Goal: Transaction & Acquisition: Purchase product/service

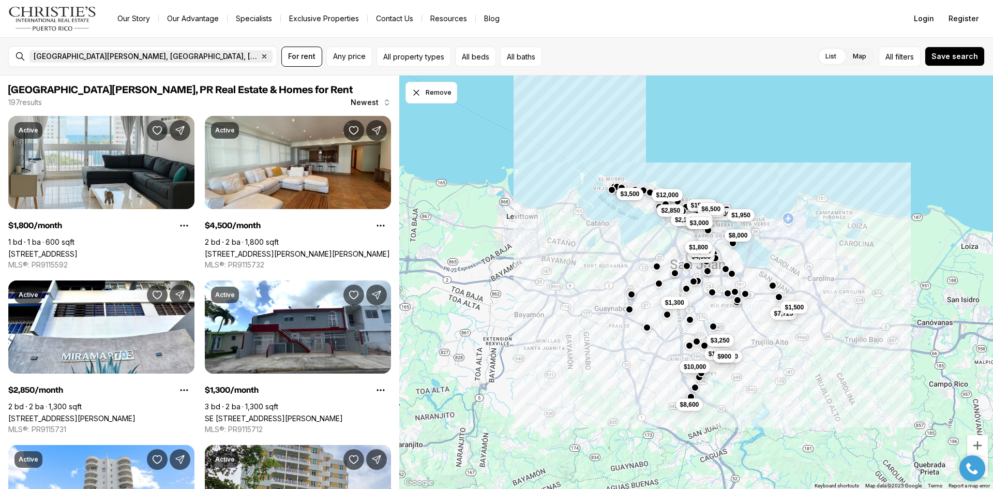
click at [263, 58] on icon "button" at bounding box center [265, 57] width 4 height 4
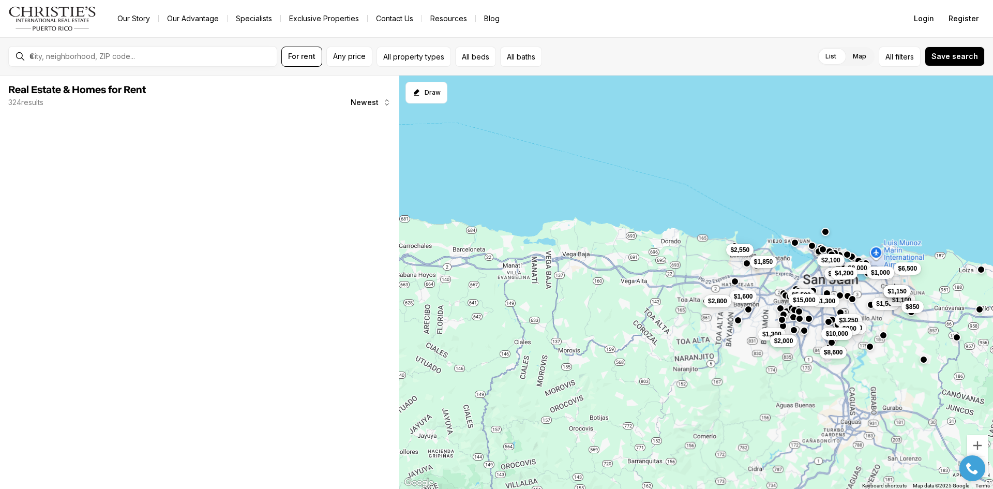
drag, startPoint x: 485, startPoint y: 324, endPoint x: 707, endPoint y: 319, distance: 222.0
click at [707, 319] on div "$8,000 $3,250 $1,800 $900 $1,500 $1,300 $8,600 $2,100 $10,000 $1,800 $6,500 $1,…" at bounding box center [696, 283] width 594 height 414
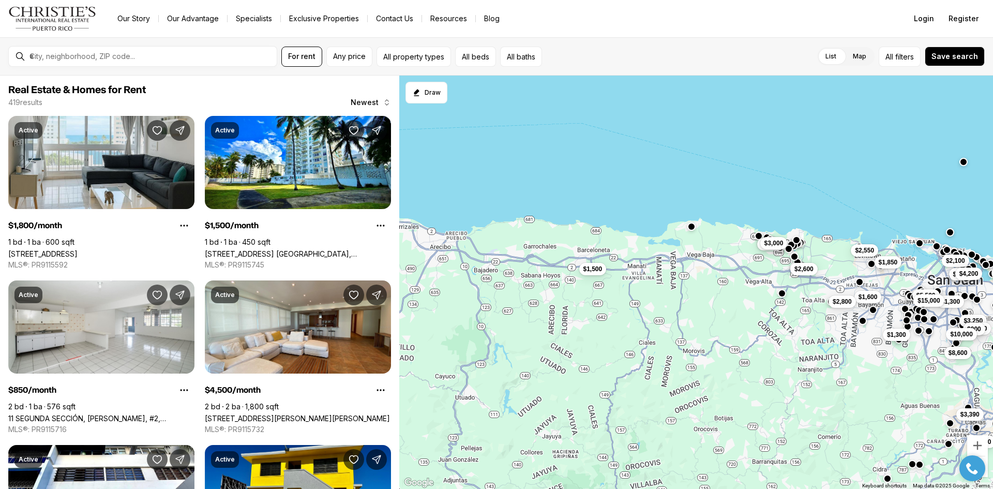
drag, startPoint x: 556, startPoint y: 276, endPoint x: 709, endPoint y: 276, distance: 153.1
click at [709, 276] on div "$3,250 $1,800 $900 $1,500 $1,300 $8,600 $2,100 $10,000 $1,800 $1,000 $4,200 $1,…" at bounding box center [696, 283] width 594 height 414
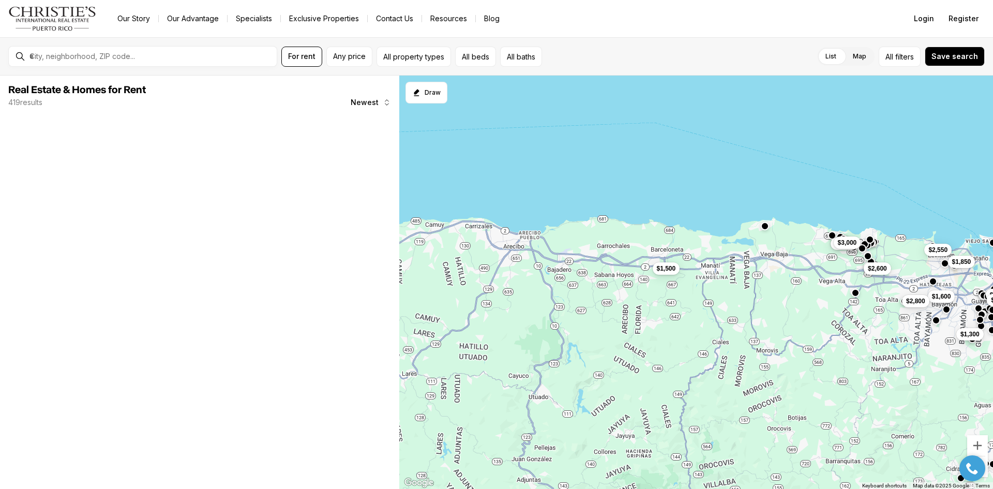
drag, startPoint x: 556, startPoint y: 271, endPoint x: 634, endPoint y: 270, distance: 78.6
click at [634, 270] on div "$3,250 $1,800 $900 $1,300 $8,600 $2,100 $10,000 $1,800 $1,000 $4,200 $5,500 $1,…" at bounding box center [696, 283] width 594 height 414
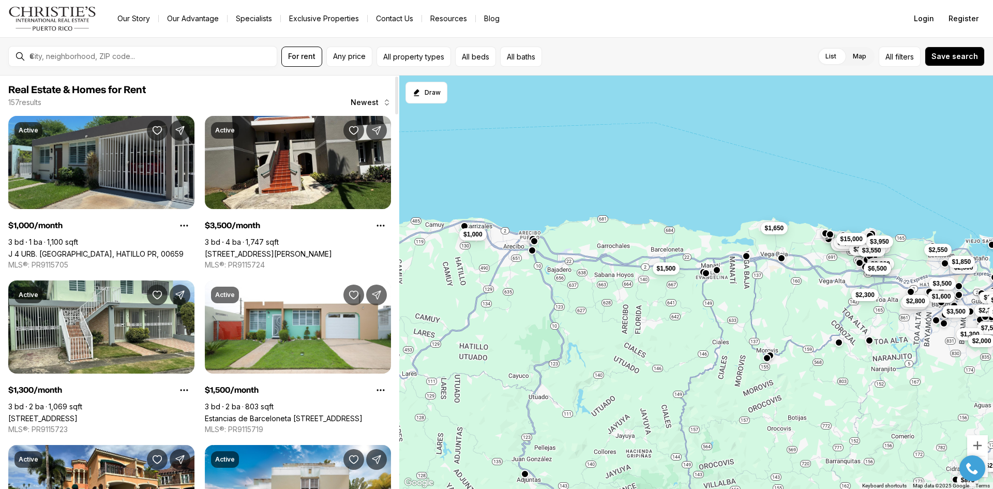
click at [125, 249] on link "J 4 URB. ESTANCIAS DE LA CEIBA, HATILLO PR, 00659" at bounding box center [95, 253] width 175 height 9
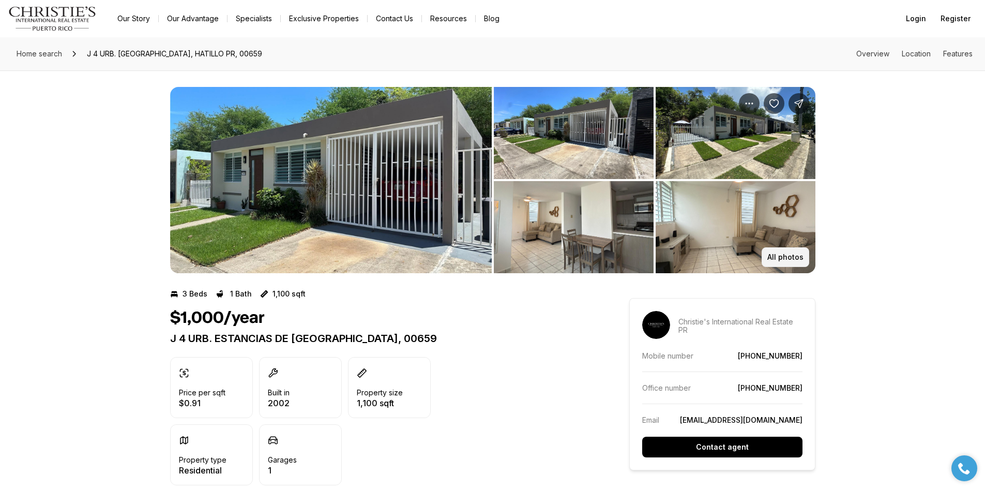
click at [777, 255] on p "All photos" at bounding box center [786, 257] width 36 height 8
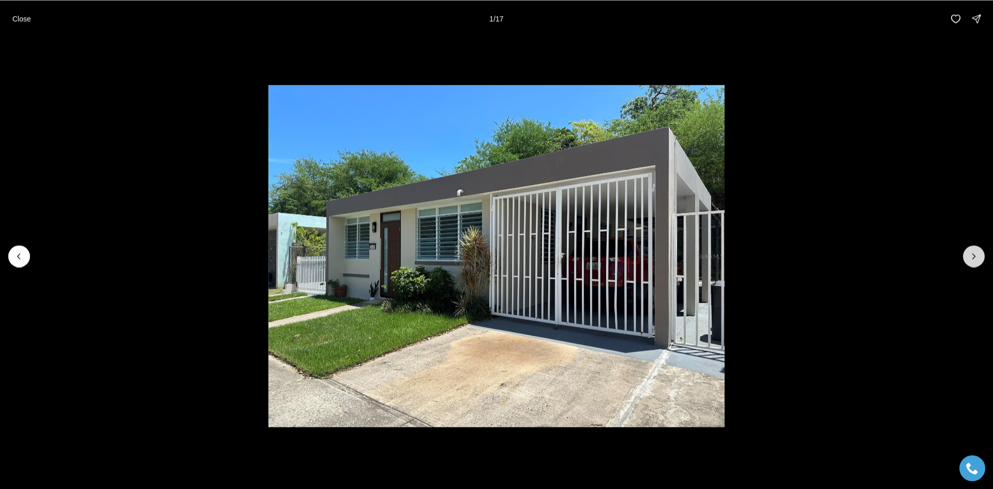
click at [977, 259] on icon "Next slide" at bounding box center [974, 256] width 10 height 10
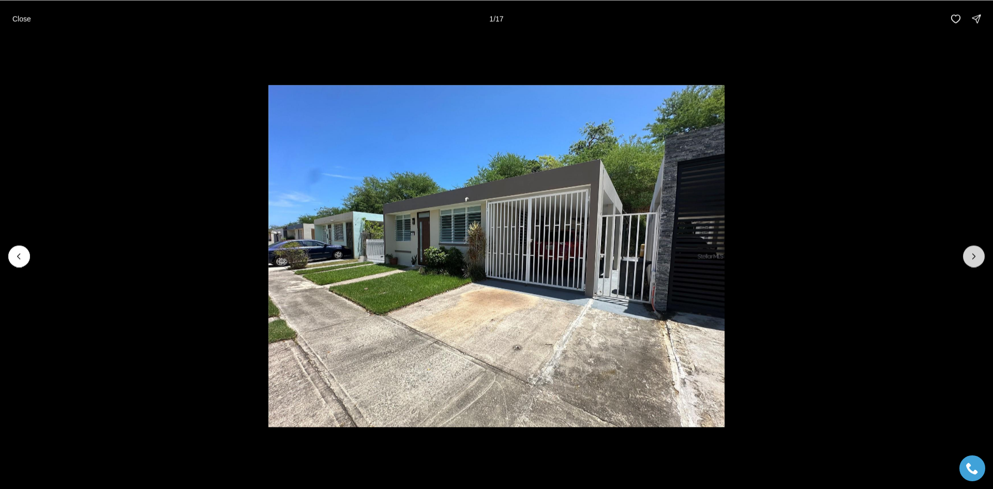
click at [977, 259] on icon "Next slide" at bounding box center [974, 256] width 10 height 10
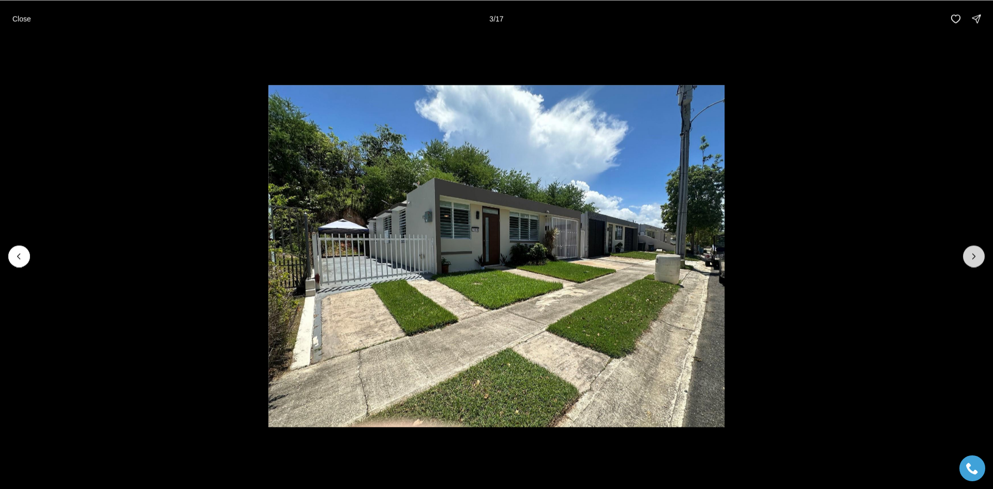
click at [977, 259] on icon "Next slide" at bounding box center [974, 256] width 10 height 10
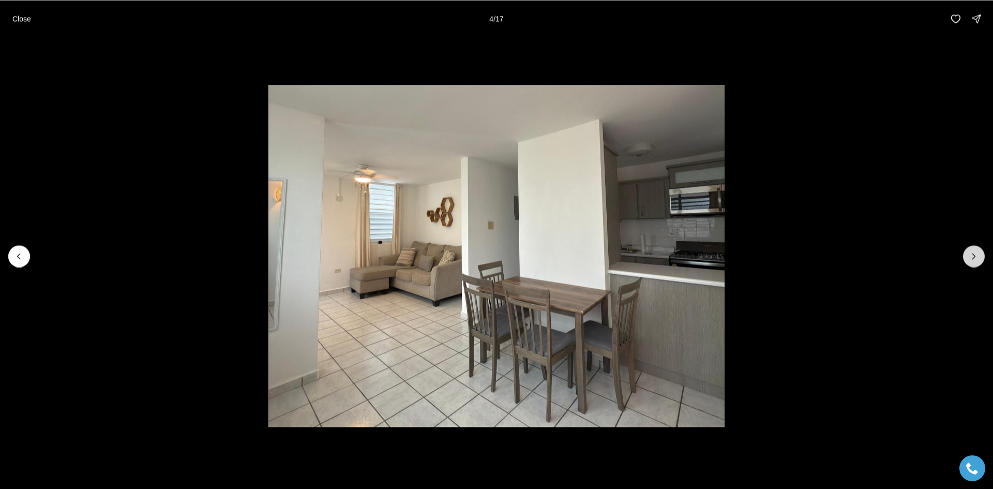
click at [977, 259] on icon "Next slide" at bounding box center [974, 256] width 10 height 10
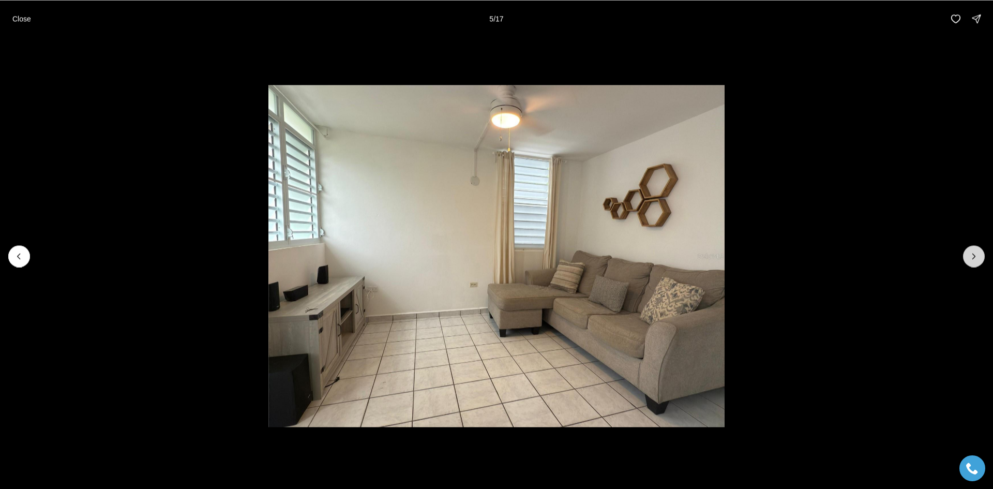
click at [977, 259] on icon "Next slide" at bounding box center [974, 256] width 10 height 10
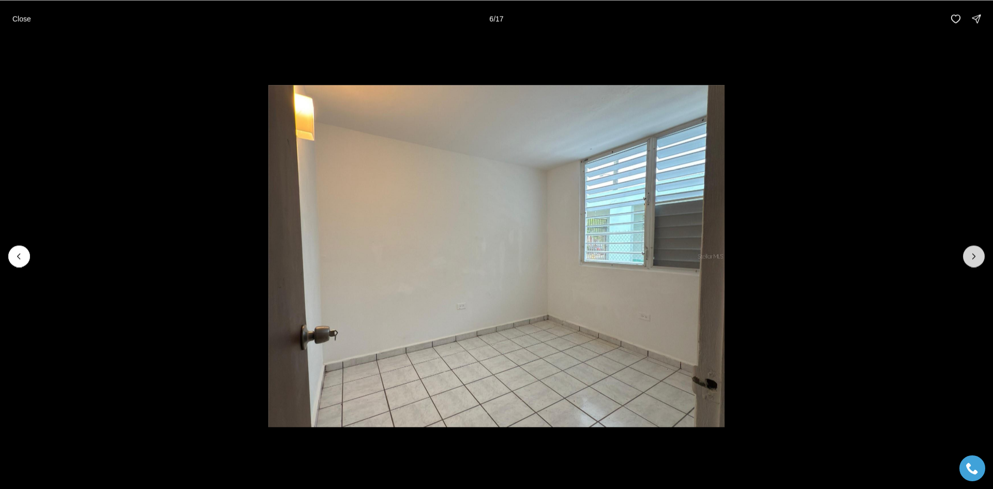
click at [977, 259] on icon "Next slide" at bounding box center [974, 256] width 10 height 10
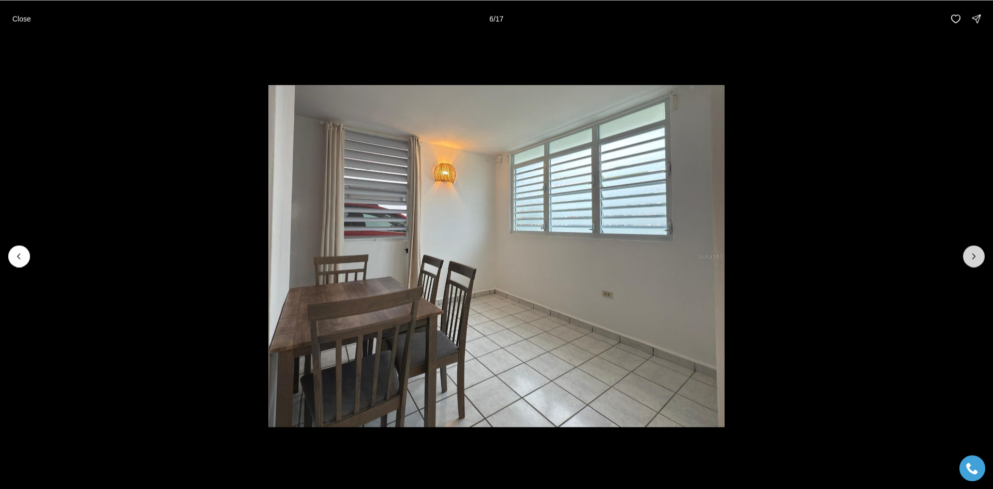
click at [977, 259] on icon "Next slide" at bounding box center [974, 256] width 10 height 10
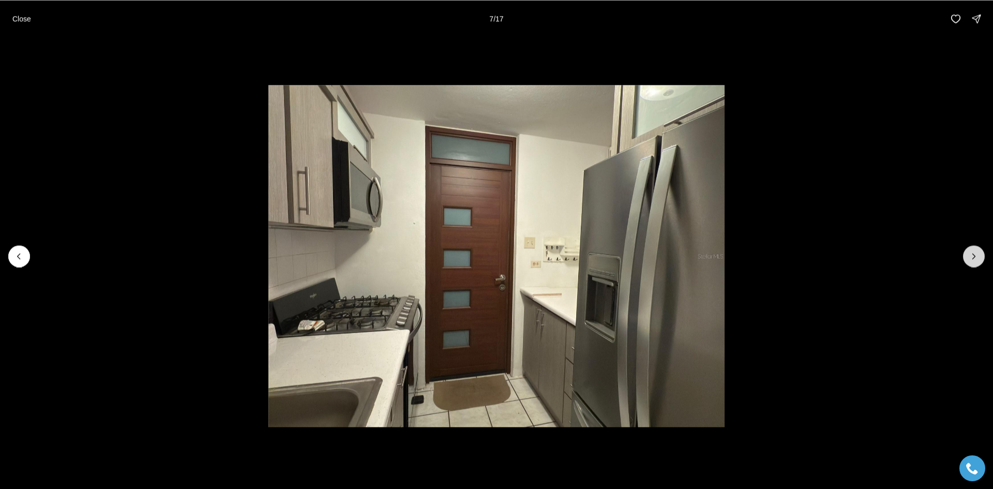
click at [977, 259] on icon "Next slide" at bounding box center [974, 256] width 10 height 10
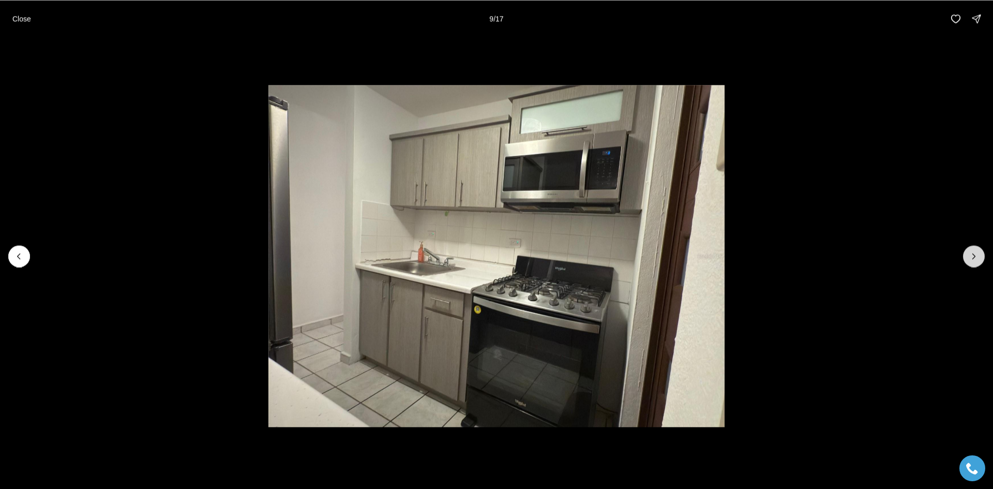
click at [977, 259] on icon "Next slide" at bounding box center [974, 256] width 10 height 10
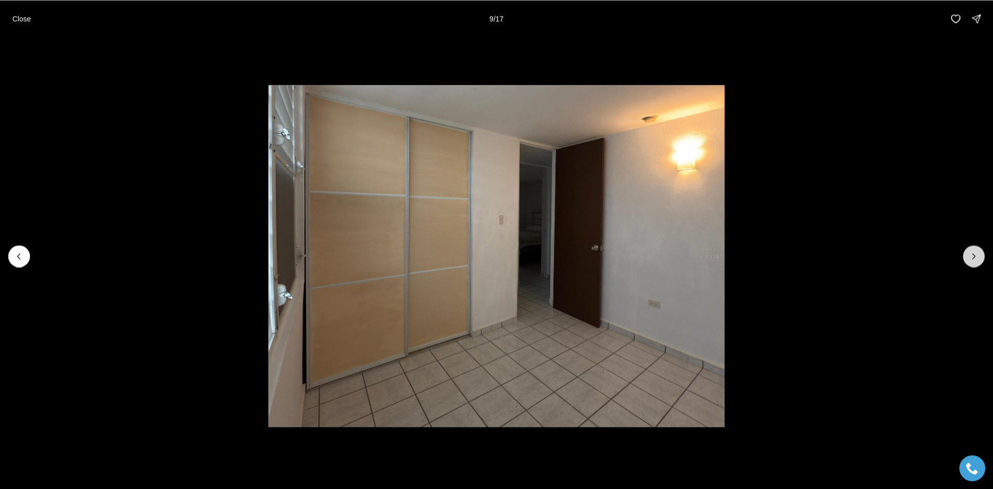
click at [977, 259] on icon "Next slide" at bounding box center [974, 256] width 10 height 10
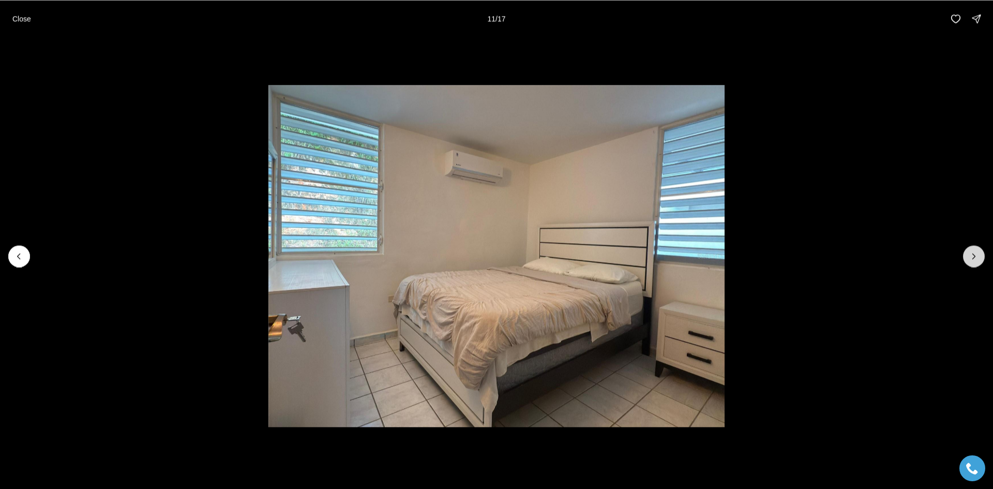
click at [977, 259] on icon "Next slide" at bounding box center [974, 256] width 10 height 10
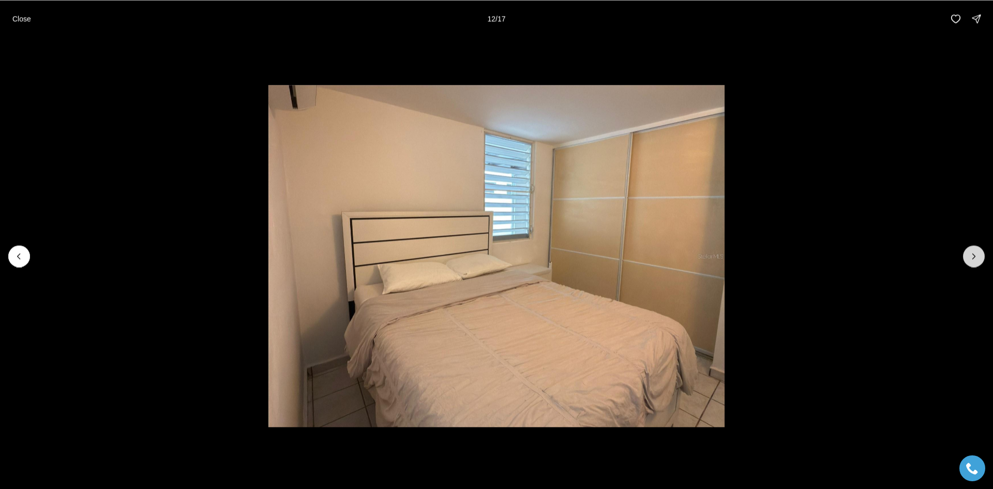
click at [977, 259] on icon "Next slide" at bounding box center [974, 256] width 10 height 10
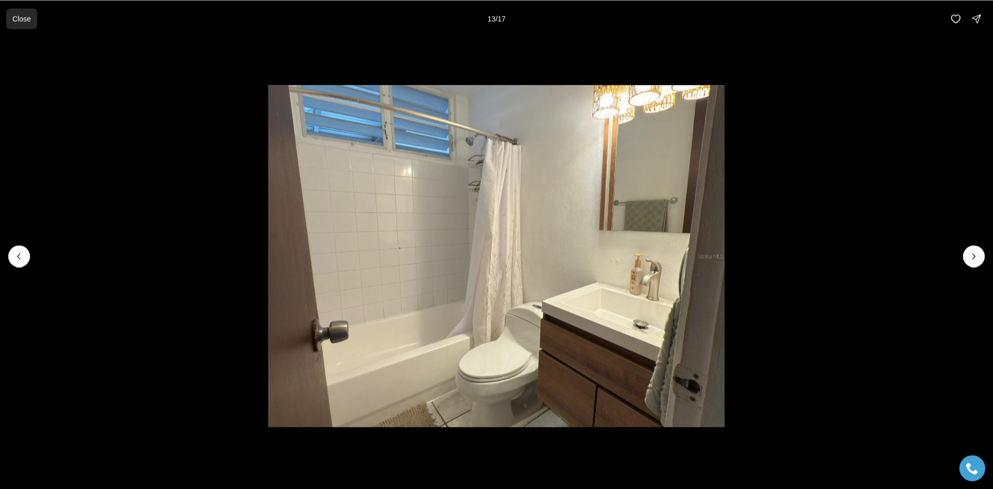
click at [19, 15] on p "Close" at bounding box center [21, 18] width 19 height 8
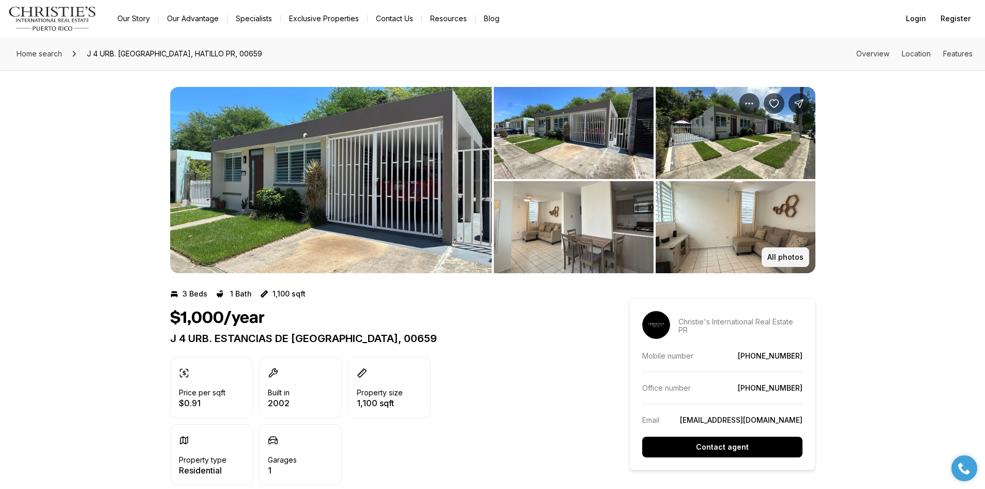
click at [779, 261] on p "All photos" at bounding box center [786, 257] width 36 height 8
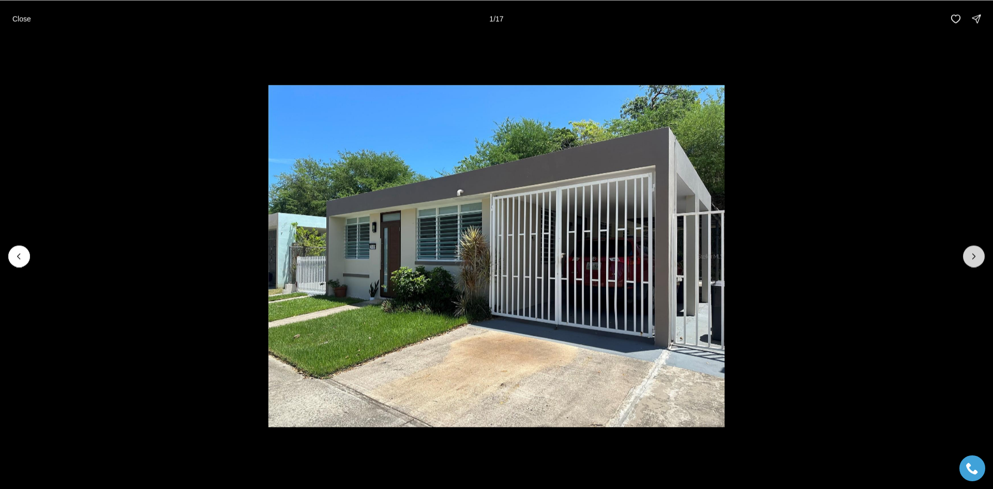
click at [974, 250] on button "Next slide" at bounding box center [974, 256] width 22 height 22
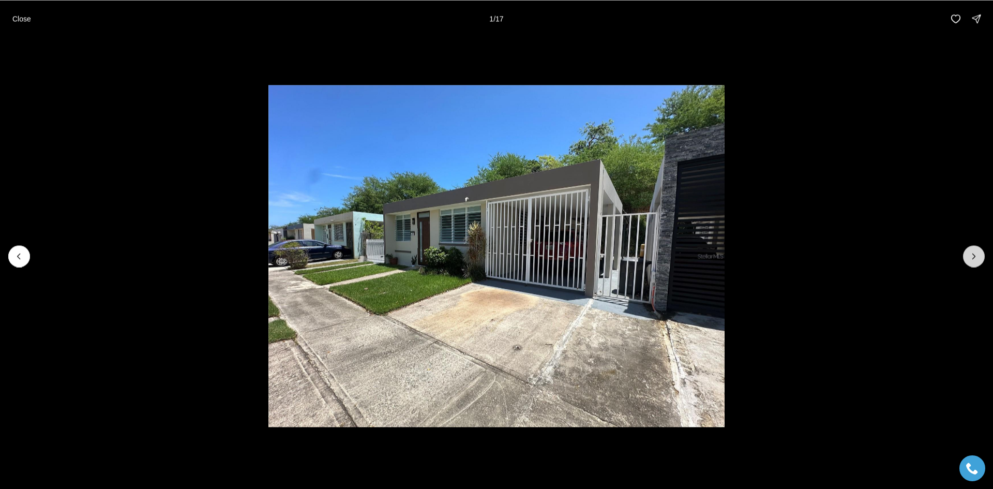
click at [974, 250] on button "Next slide" at bounding box center [974, 256] width 22 height 22
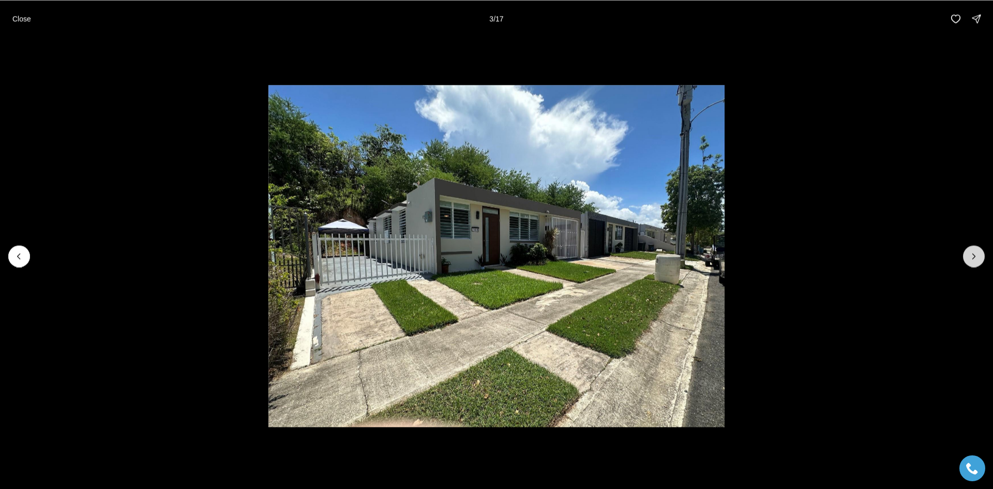
click at [974, 250] on button "Next slide" at bounding box center [974, 256] width 22 height 22
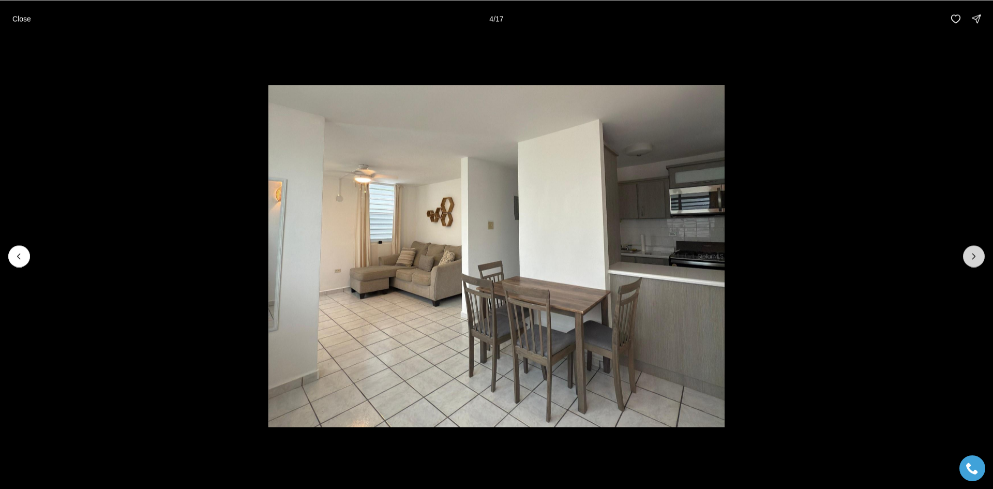
click at [974, 250] on button "Next slide" at bounding box center [974, 256] width 22 height 22
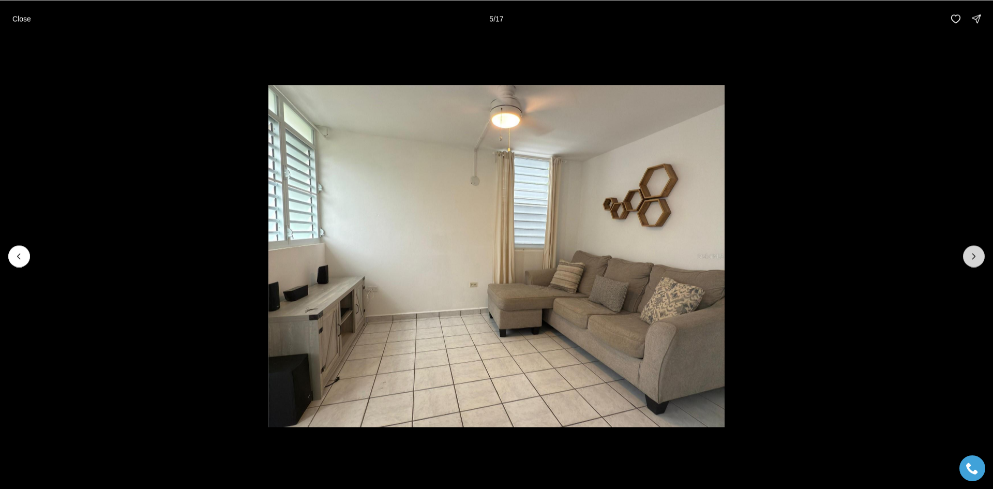
click at [974, 250] on button "Next slide" at bounding box center [974, 256] width 22 height 22
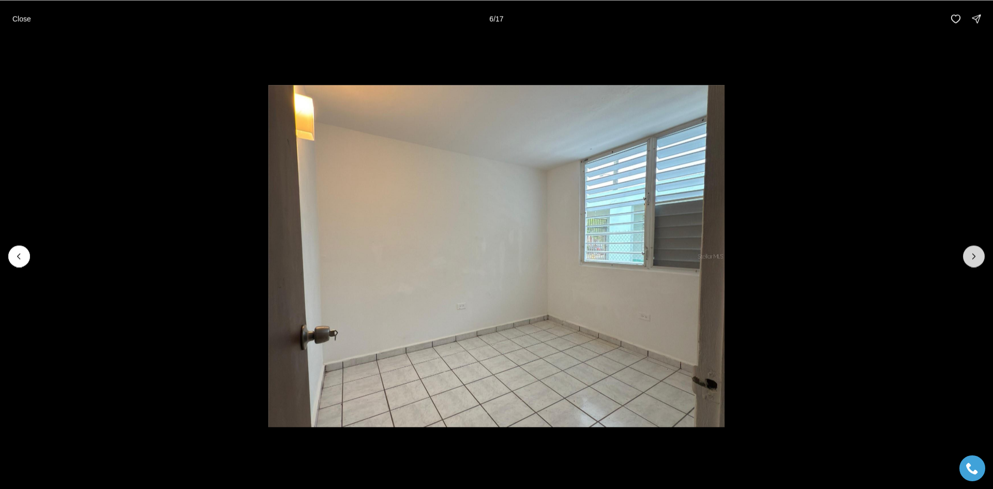
click at [974, 250] on button "Next slide" at bounding box center [974, 256] width 22 height 22
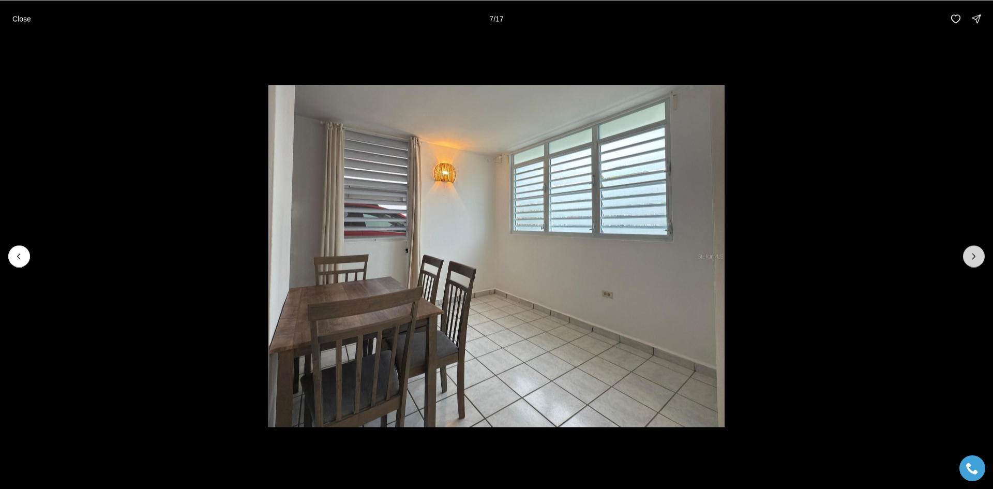
click at [974, 250] on button "Next slide" at bounding box center [974, 256] width 22 height 22
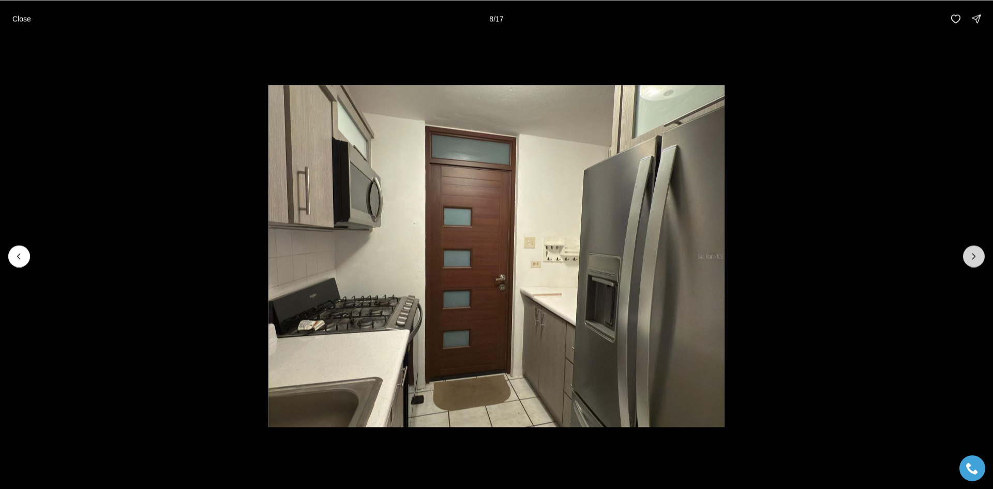
click at [974, 250] on button "Next slide" at bounding box center [974, 256] width 22 height 22
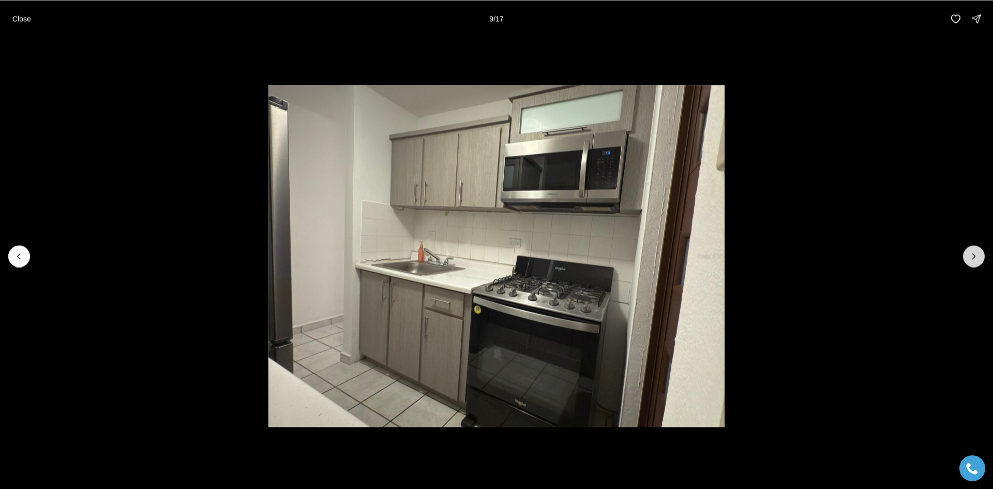
click at [974, 250] on button "Next slide" at bounding box center [974, 256] width 22 height 22
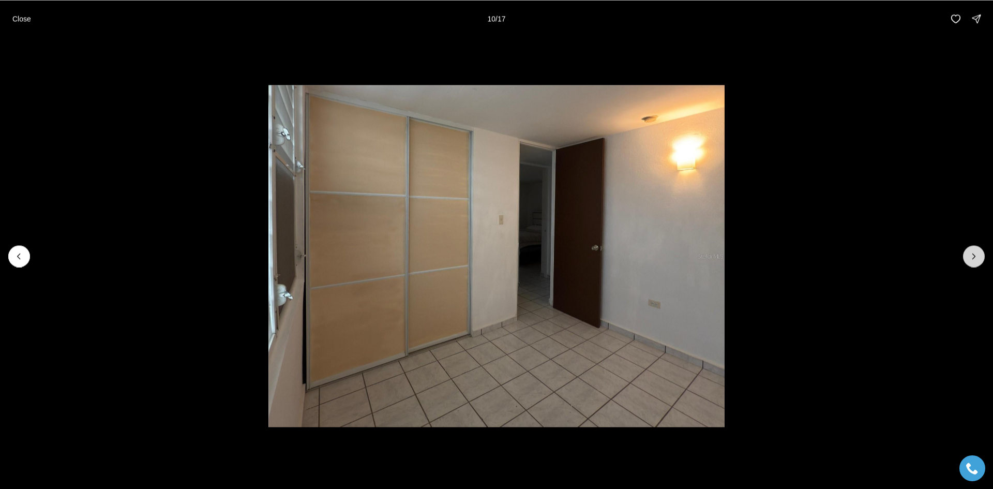
click at [974, 250] on button "Next slide" at bounding box center [974, 256] width 22 height 22
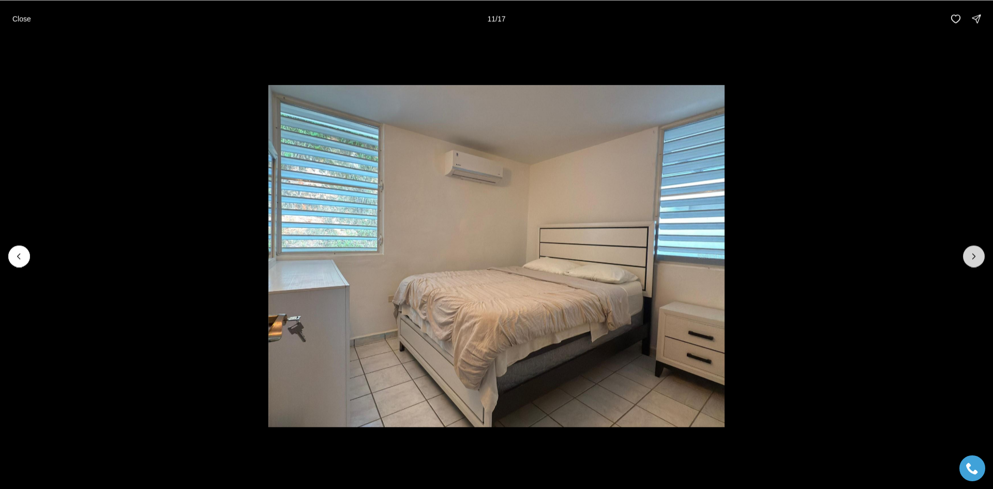
click at [974, 250] on button "Next slide" at bounding box center [974, 256] width 22 height 22
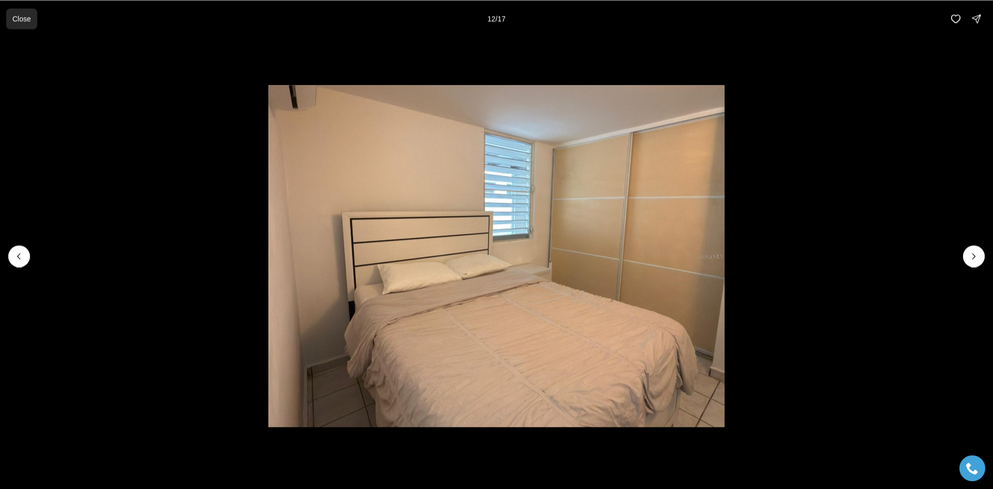
click at [20, 22] on p "Close" at bounding box center [21, 18] width 19 height 8
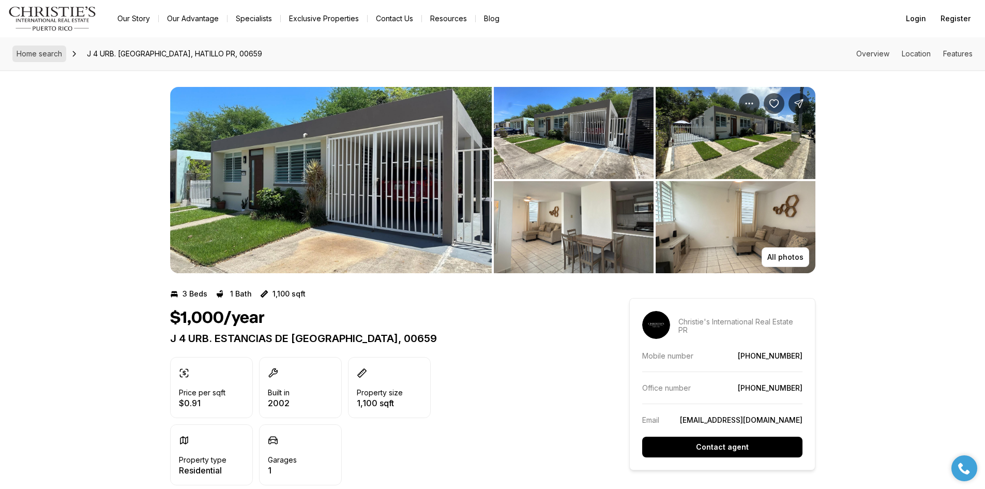
click at [40, 52] on span "Home search" at bounding box center [40, 53] width 46 height 9
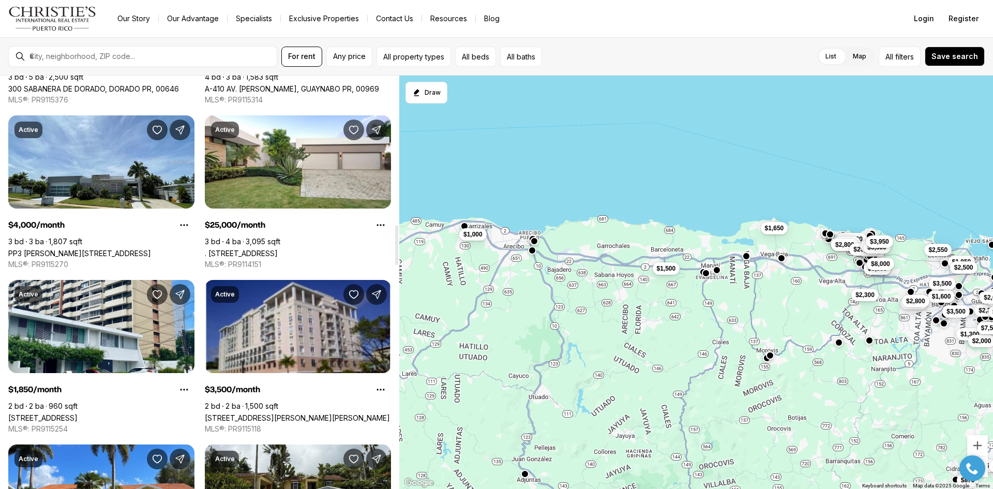
scroll to position [1551, 0]
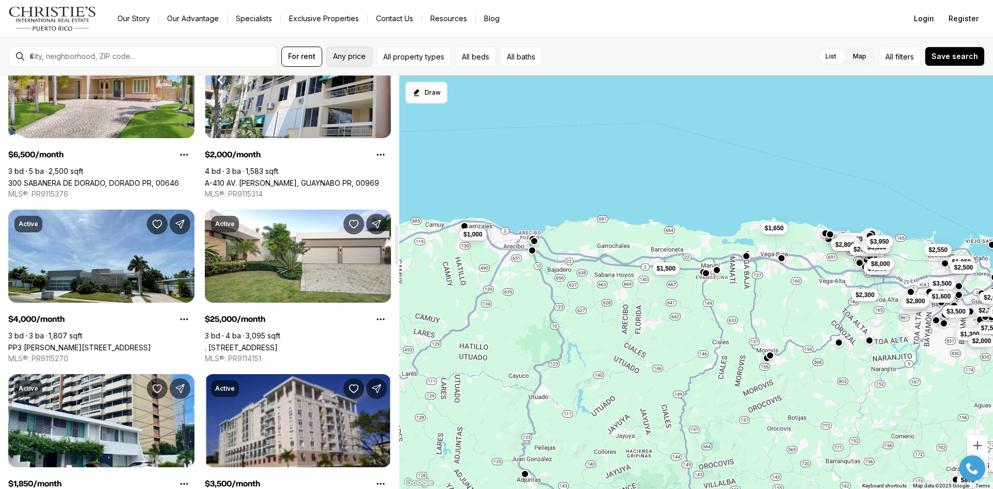
click at [353, 60] on span "Any price" at bounding box center [349, 56] width 33 height 8
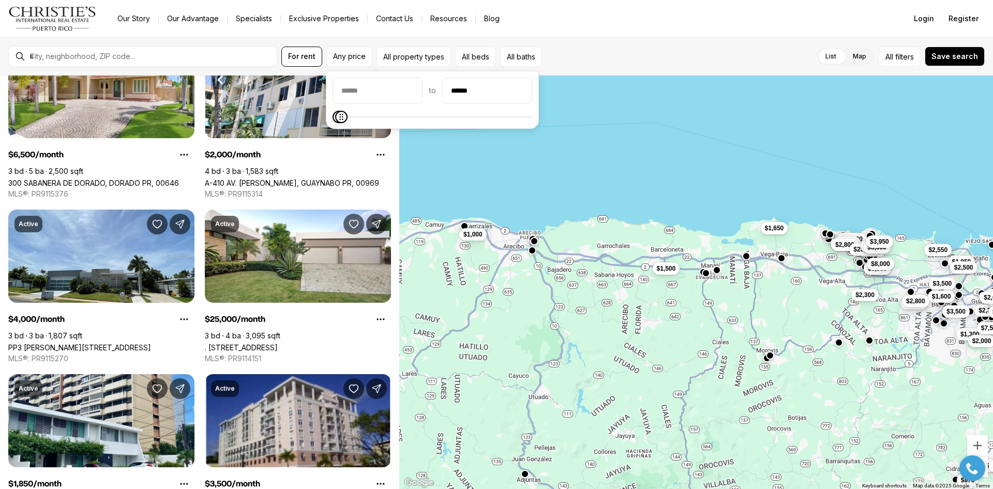
type input "******"
click at [338, 121] on icon "Maximum" at bounding box center [342, 117] width 8 height 8
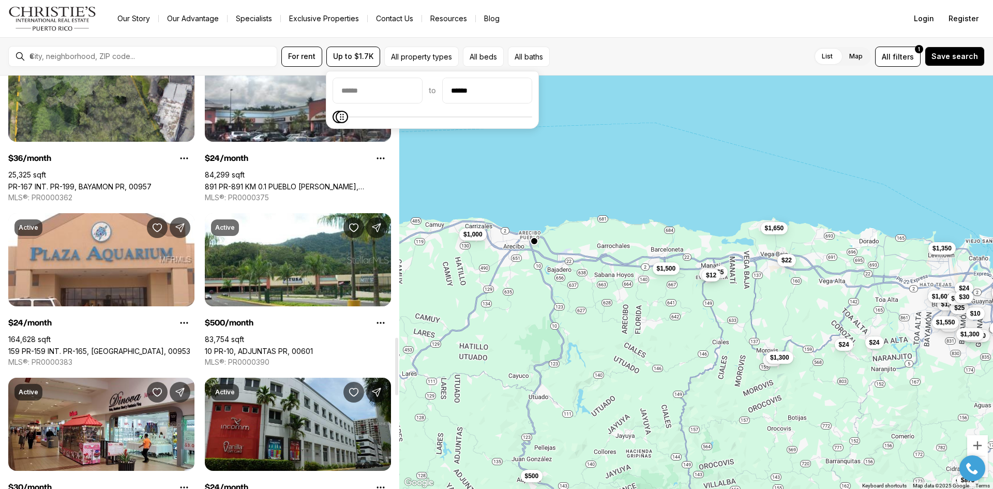
scroll to position [1655, 0]
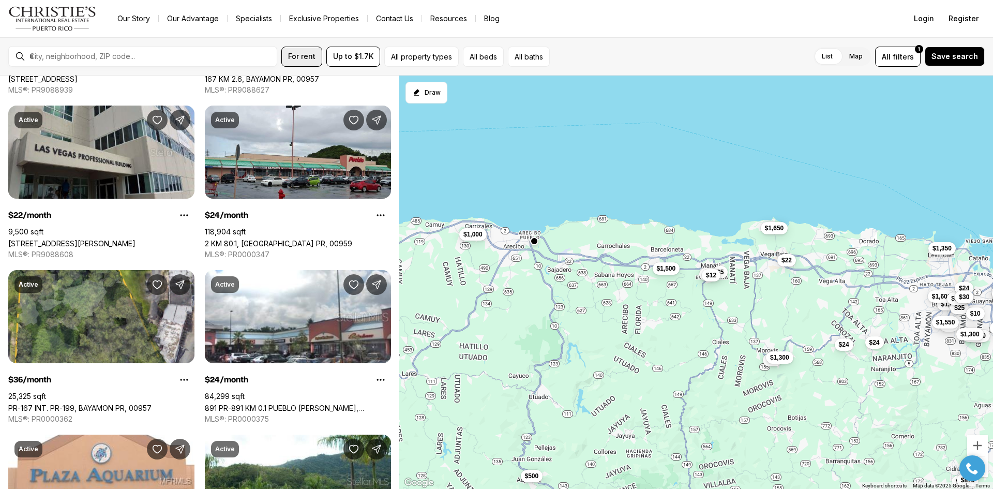
click at [307, 56] on span "For rent" at bounding box center [301, 56] width 27 height 8
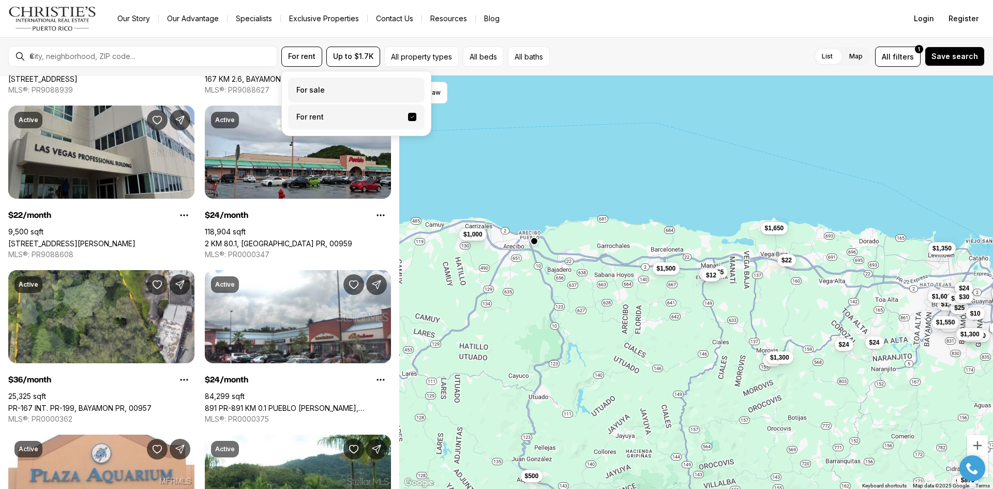
click at [329, 94] on label "For sale" at bounding box center [356, 90] width 137 height 25
click at [408, 86] on button "For sale" at bounding box center [412, 86] width 8 height 0
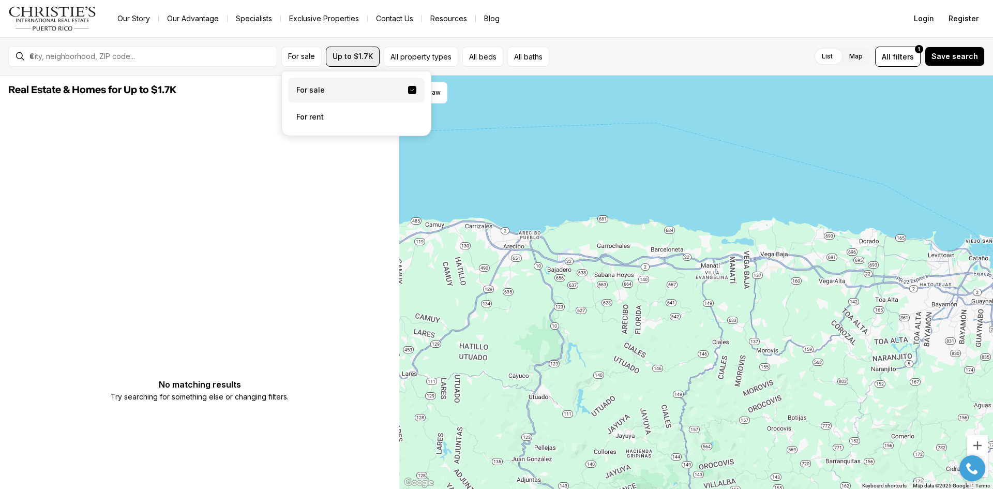
click at [371, 63] on button "Up to $1.7K" at bounding box center [353, 57] width 54 height 20
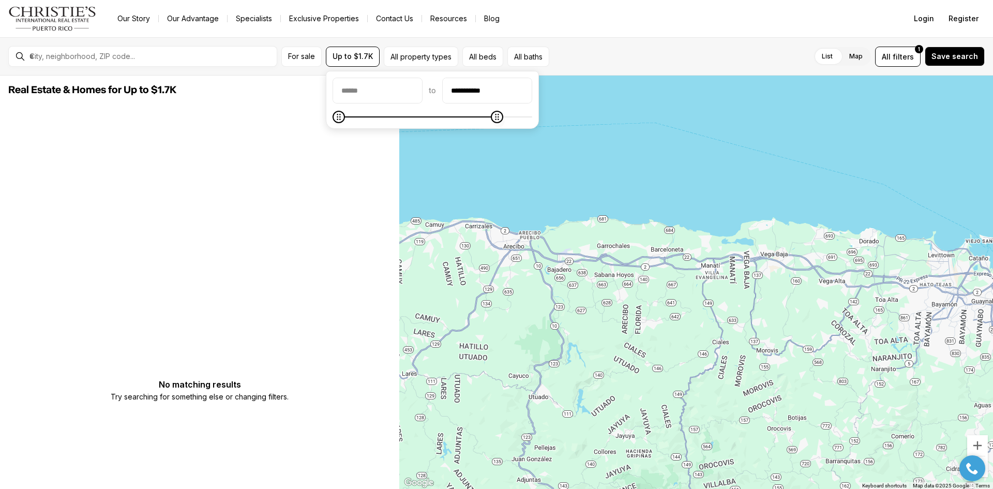
type input "**********"
click at [532, 111] on span "Maximum" at bounding box center [526, 117] width 12 height 12
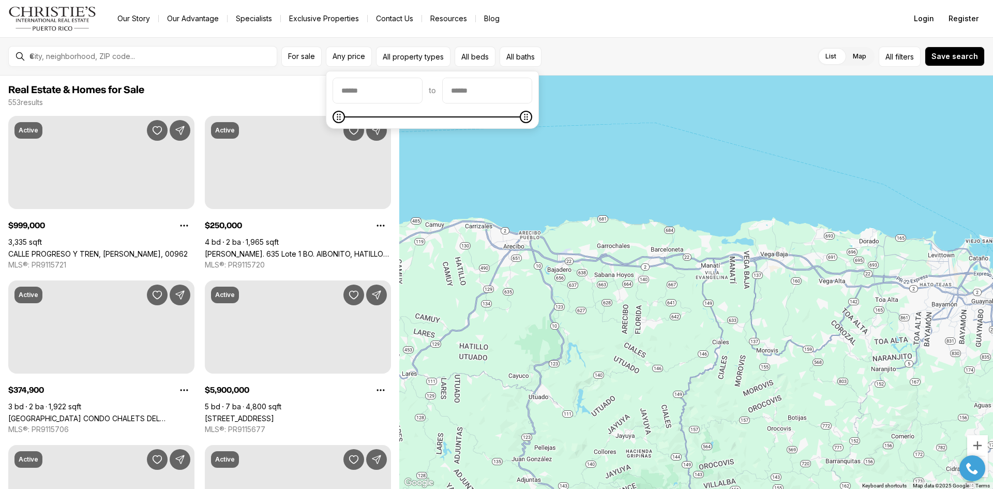
click at [500, 188] on div at bounding box center [696, 283] width 594 height 414
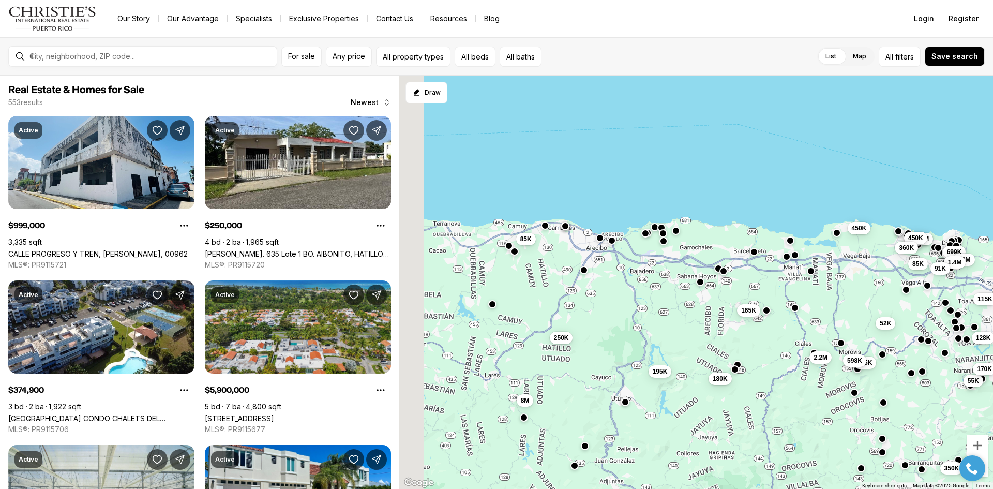
drag, startPoint x: 522, startPoint y: 271, endPoint x: 607, endPoint y: 273, distance: 84.8
click at [607, 273] on div "1.45M 1.25M 995K 195K 75K 55K 1.2M 650K 490K 128K 170K 375K 1.4M 999K 699K 2.2M…" at bounding box center [696, 283] width 594 height 414
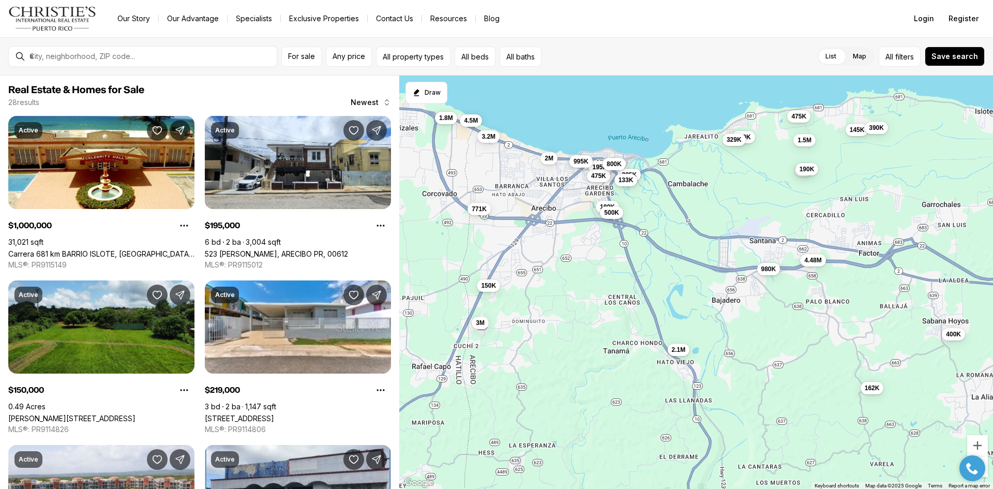
drag, startPoint x: 588, startPoint y: 231, endPoint x: 613, endPoint y: 276, distance: 51.6
click at [613, 276] on div "150K 400K 145K 219K 475K 329K 1.5M 2M 1M 195K 162K 180K 190K 771K 385K 475K 4.5…" at bounding box center [696, 283] width 594 height 414
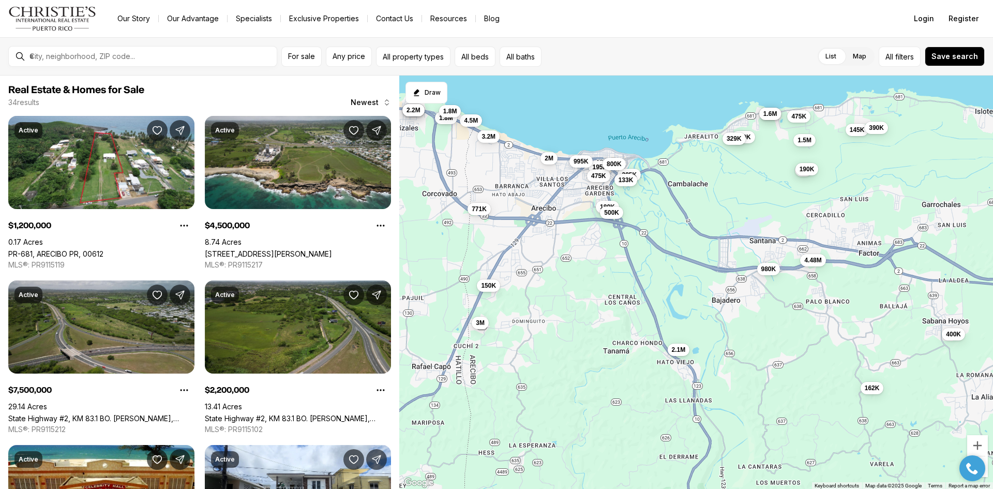
click at [735, 142] on span "329K" at bounding box center [734, 138] width 15 height 8
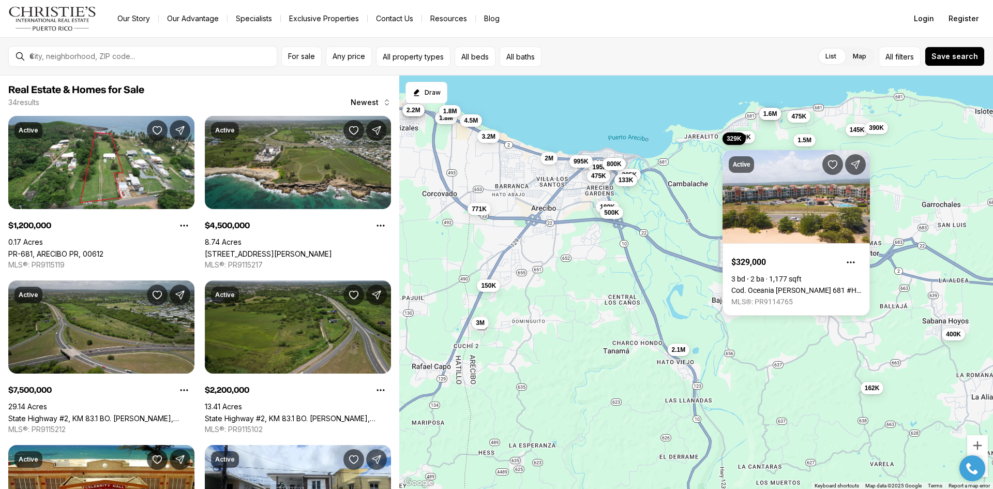
click at [747, 138] on div "Active $329,000 3 bd 2 ba 1,177 sqft Cod. Oceania CARR 681 #H-201, ARECIBO PR, …" at bounding box center [796, 227] width 147 height 178
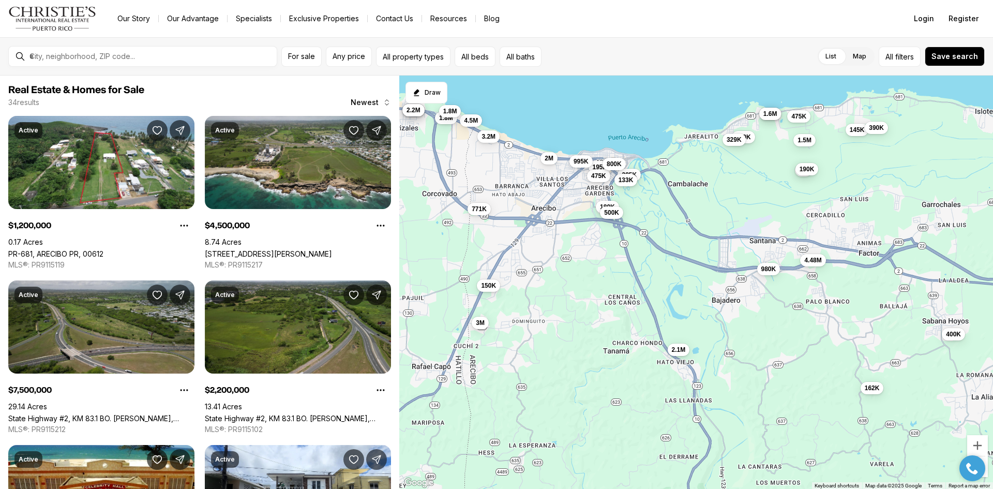
click at [751, 138] on span "219K" at bounding box center [743, 137] width 15 height 8
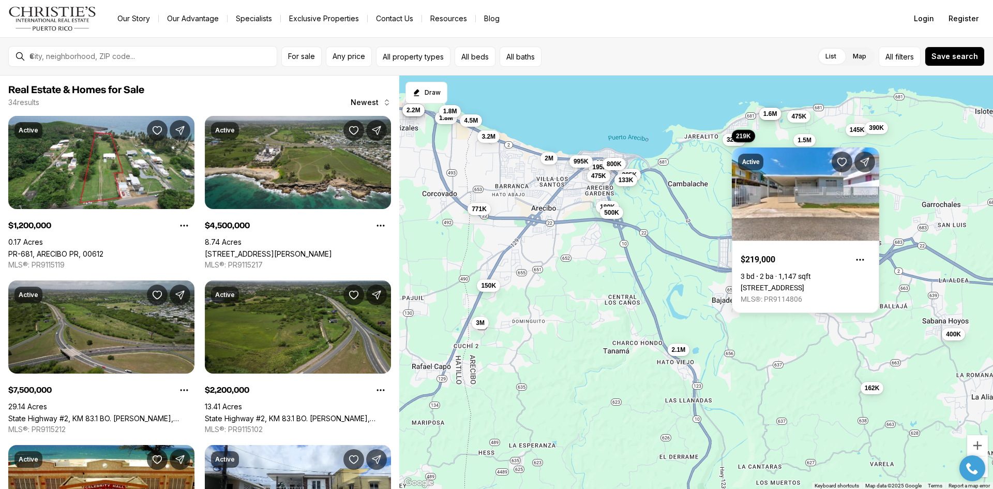
click at [812, 139] on div "Active $219,000 3 bd 2 ba 1,147 sqft 145 CALLE 5, ISLOTE II, ARECIBO PR, 00612 …" at bounding box center [805, 224] width 147 height 178
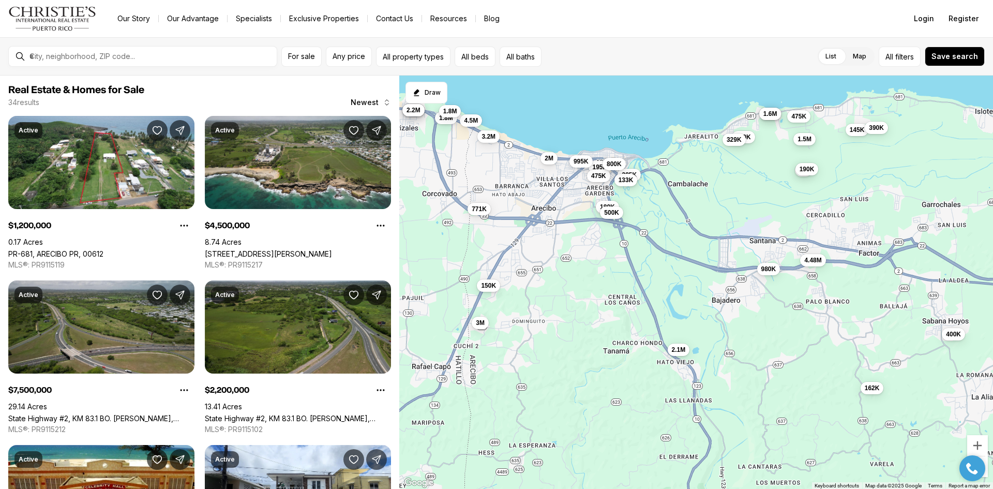
click at [804, 142] on span "1.5M" at bounding box center [805, 139] width 14 height 8
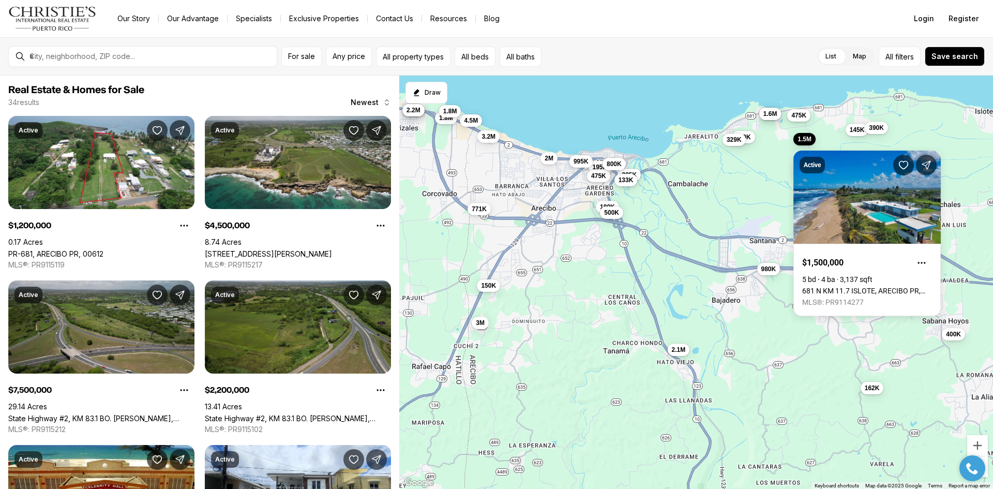
click at [794, 117] on span "475K" at bounding box center [798, 115] width 15 height 8
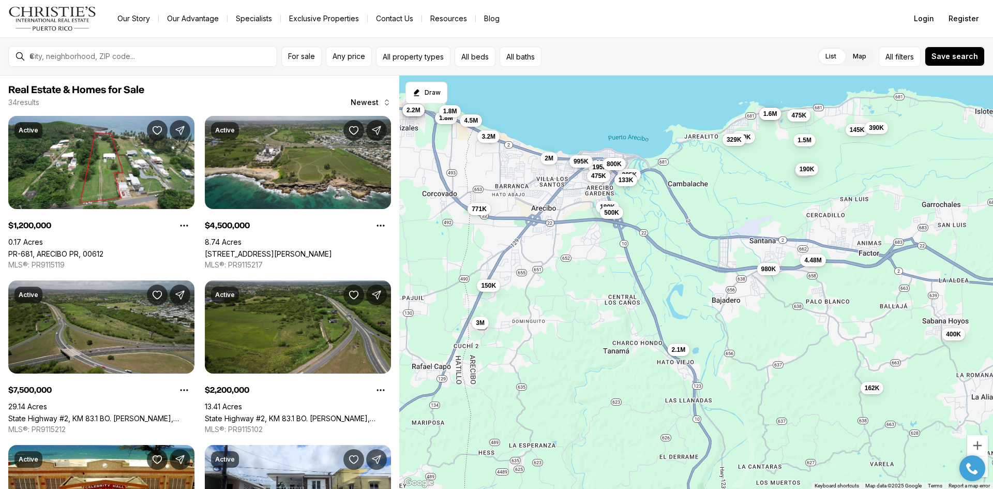
click at [794, 117] on span "475K" at bounding box center [798, 115] width 15 height 8
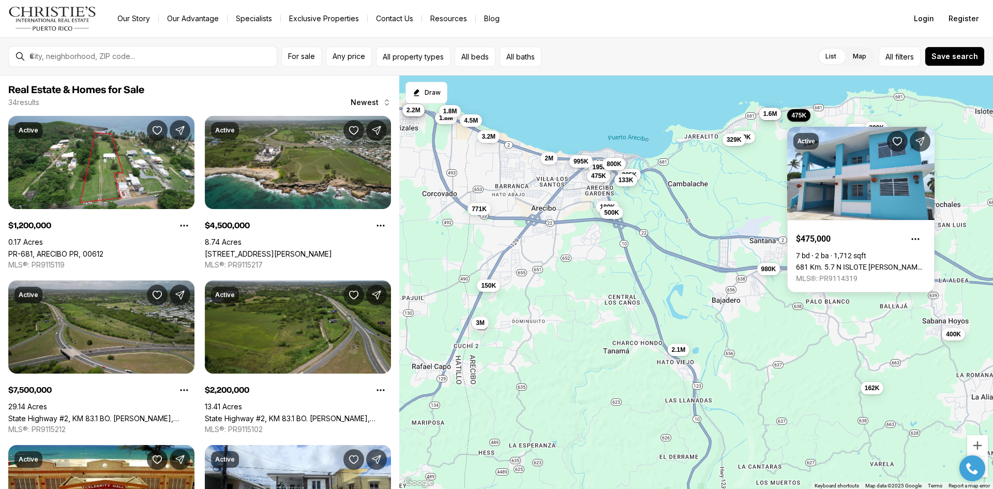
click at [758, 179] on div "150K 400K 145K 219K 475K 329K 1.5M 2M 1M 195K 162K 180K 190K 771K 385K 475K 4.5…" at bounding box center [696, 283] width 594 height 414
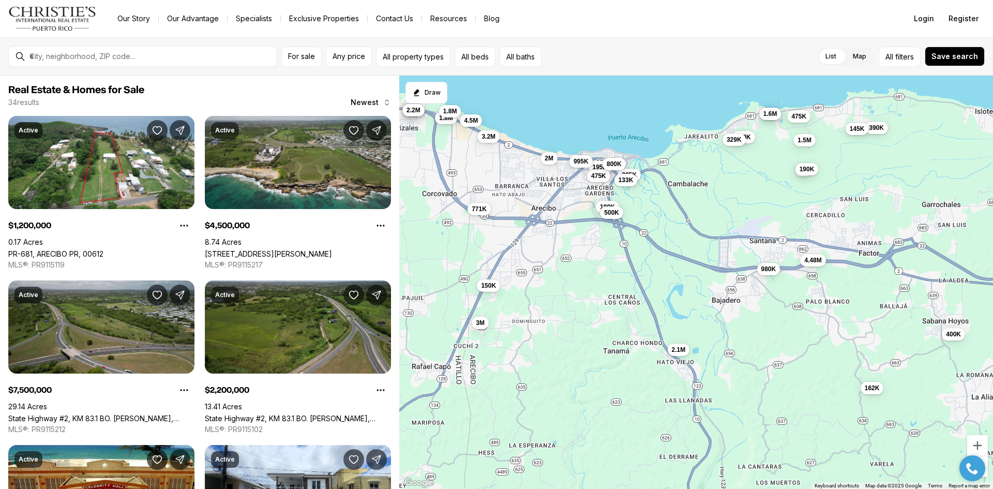
click at [864, 135] on div "145K" at bounding box center [857, 130] width 23 height 12
click at [857, 130] on span "145K" at bounding box center [857, 129] width 15 height 8
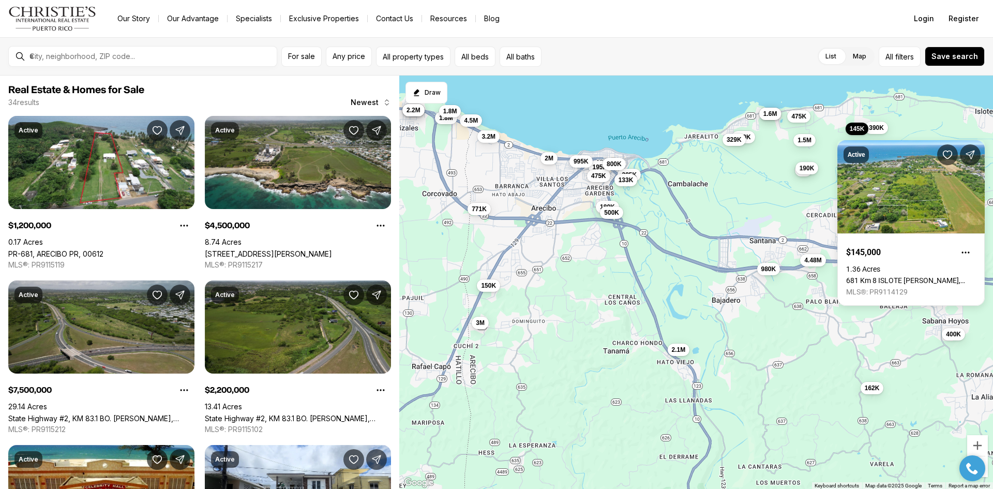
click at [808, 171] on span "190K" at bounding box center [807, 168] width 15 height 8
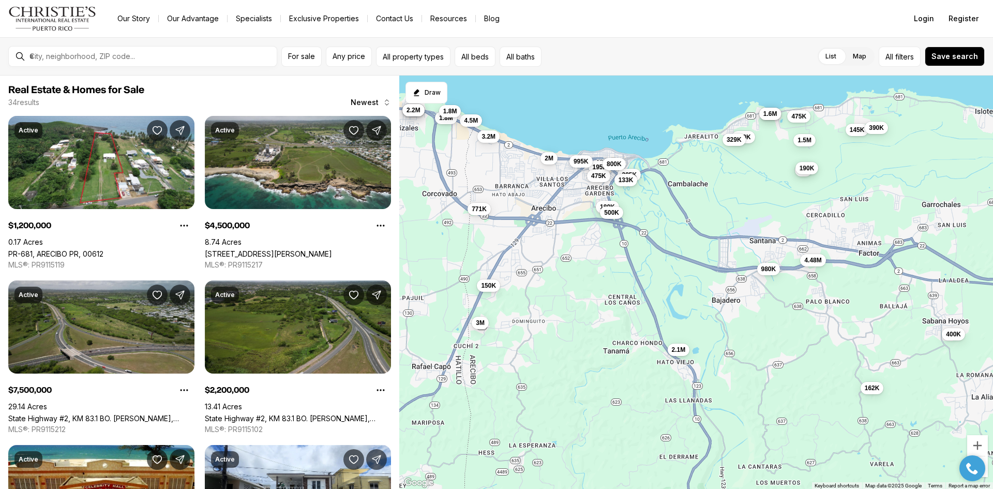
click at [808, 171] on span "190K" at bounding box center [807, 168] width 15 height 8
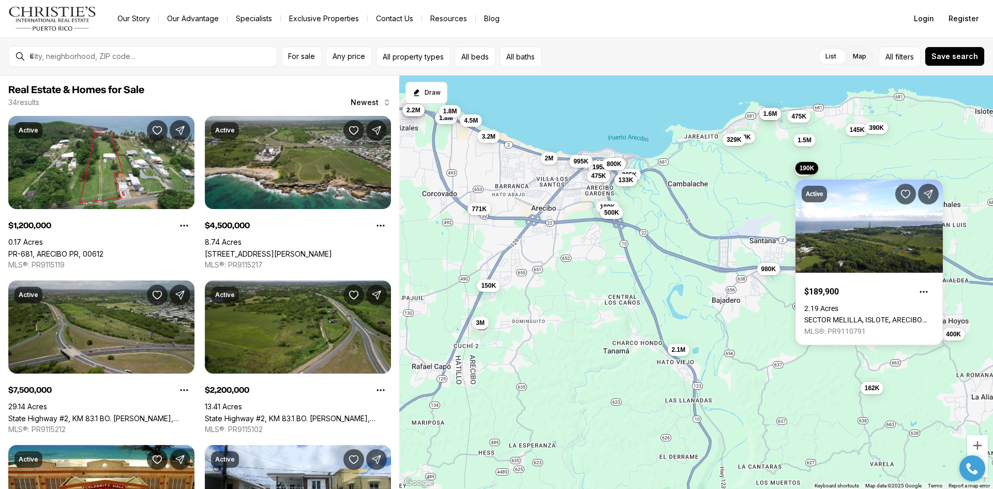
click at [801, 174] on div "Active $189,900 2.19 Acres SECTOR MELILLA, ISLOTE, ARECIBO PR, 00612 MLS®: PR91…" at bounding box center [869, 256] width 147 height 178
click at [801, 174] on button "190K" at bounding box center [807, 169] width 23 height 12
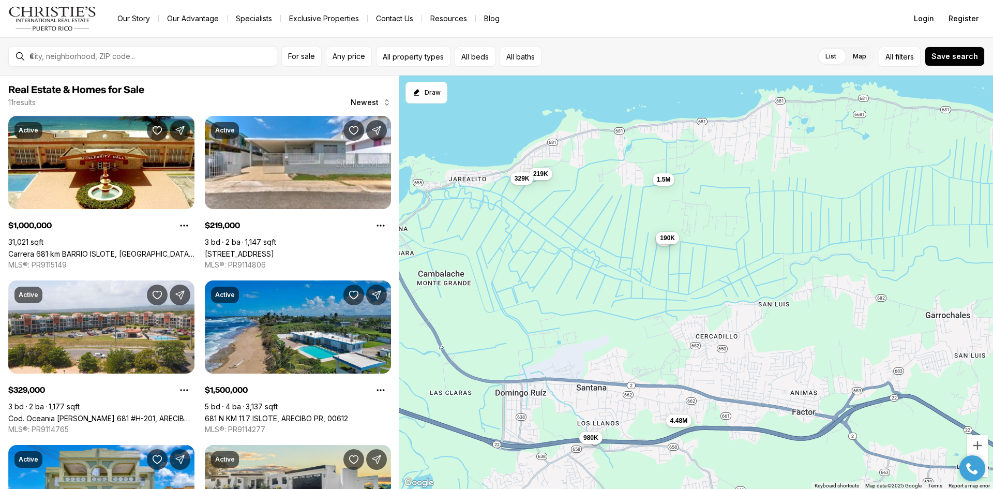
drag, startPoint x: 872, startPoint y: 138, endPoint x: 745, endPoint y: 208, distance: 145.2
click at [737, 219] on div "219K 329K 1.5M 1M 190K 385K 980K 133K 800K 500K 4.48M" at bounding box center [696, 283] width 594 height 414
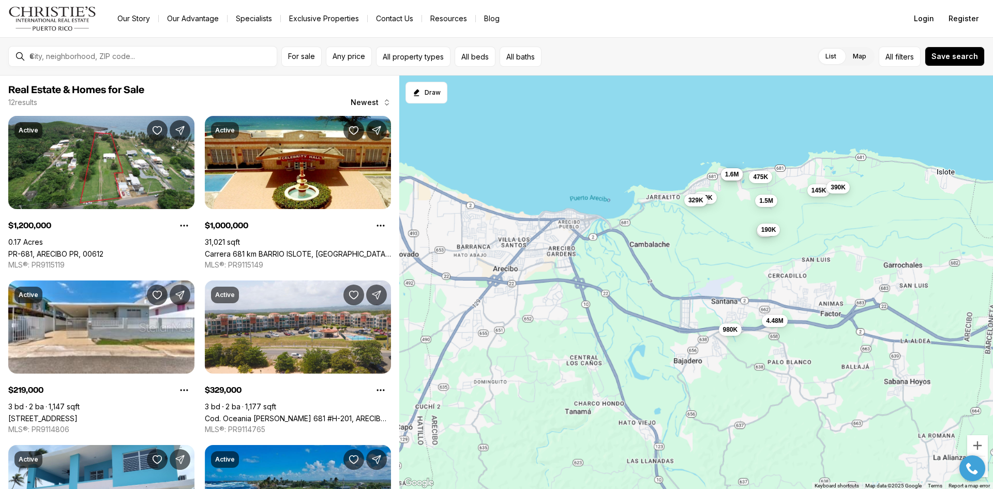
click at [842, 191] on span "390K" at bounding box center [838, 187] width 15 height 8
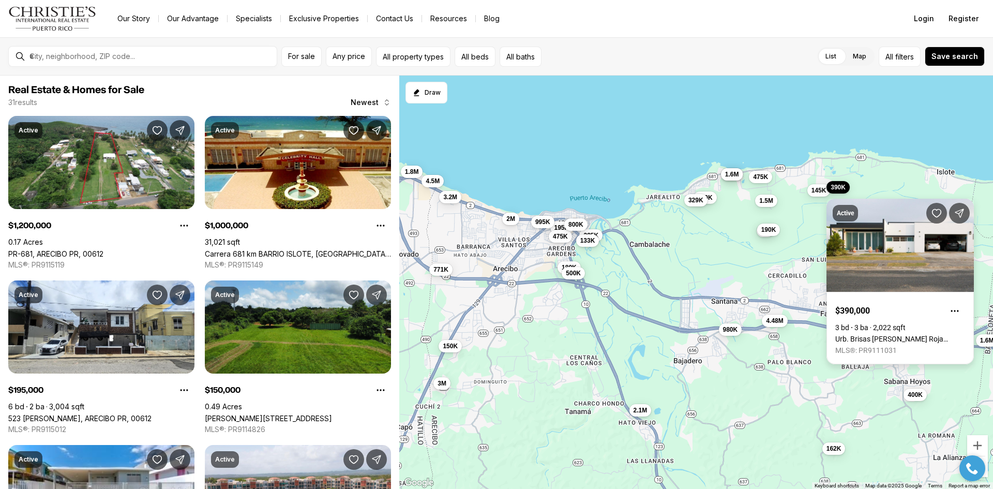
click at [878, 335] on link "Urb. Brisas De Palma Roja ISLOTE, ARECIBO PR, 00612" at bounding box center [900, 339] width 130 height 8
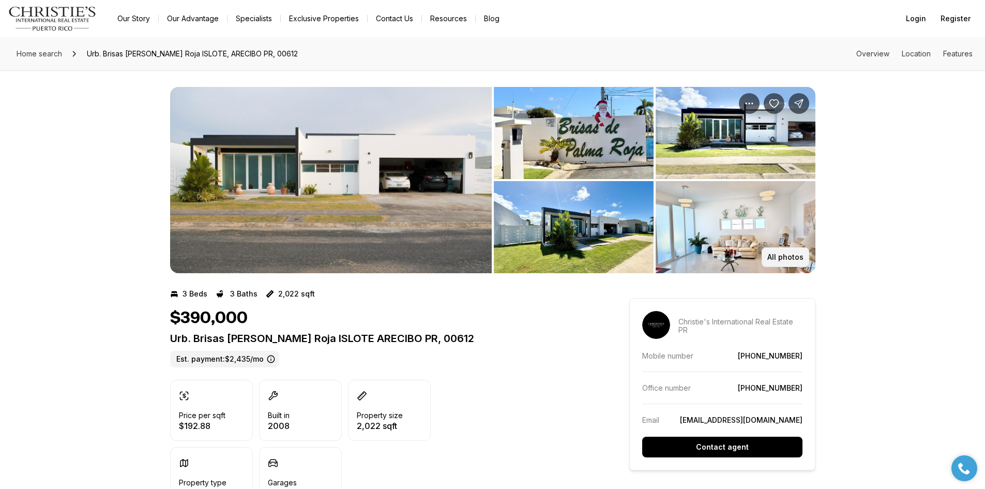
click at [790, 255] on p "All photos" at bounding box center [786, 257] width 36 height 8
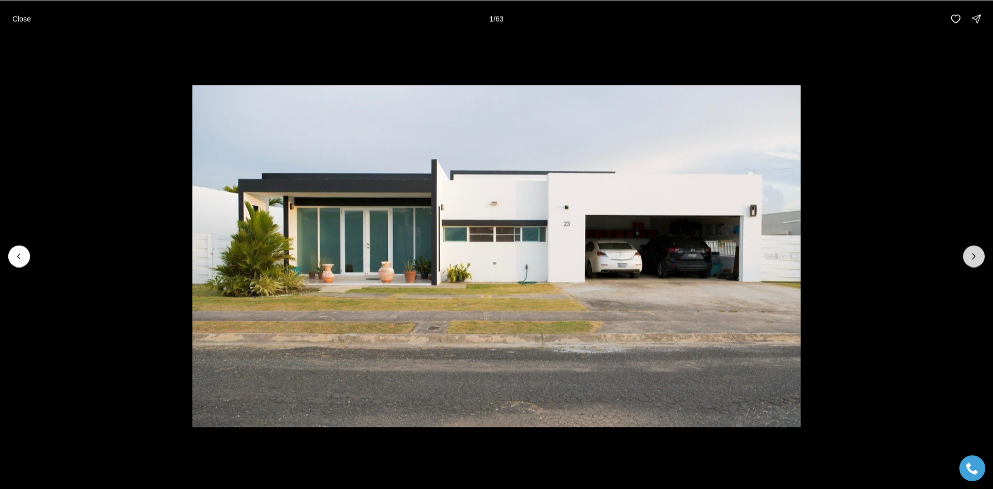
click at [969, 251] on icon "Next slide" at bounding box center [974, 256] width 10 height 10
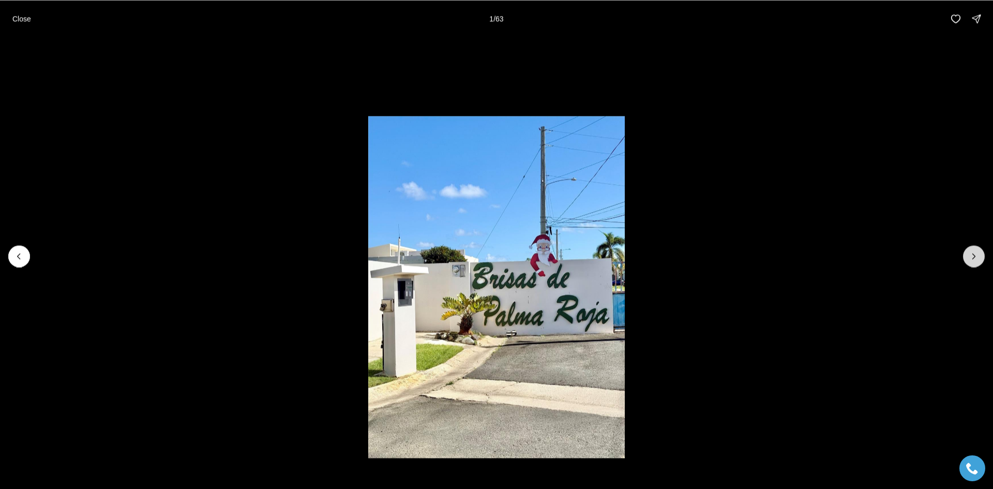
click at [969, 251] on icon "Next slide" at bounding box center [974, 256] width 10 height 10
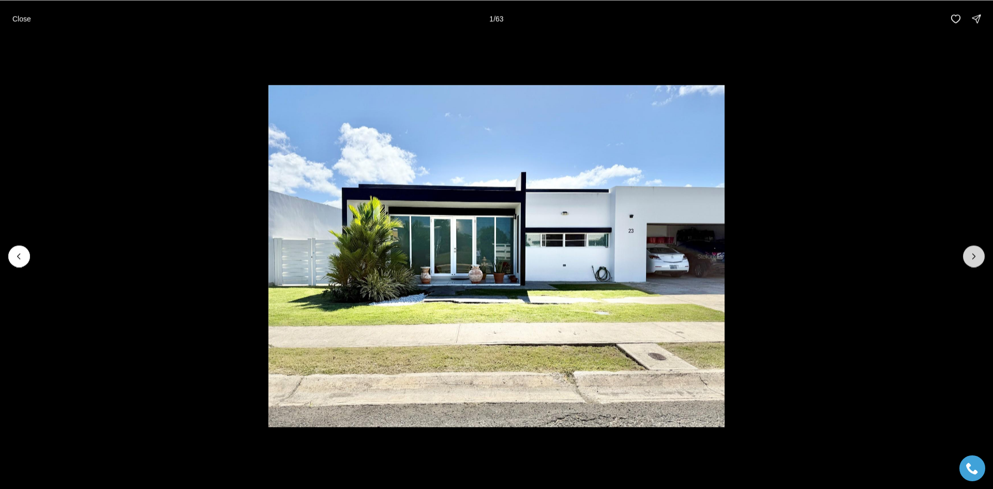
click at [969, 251] on icon "Next slide" at bounding box center [974, 256] width 10 height 10
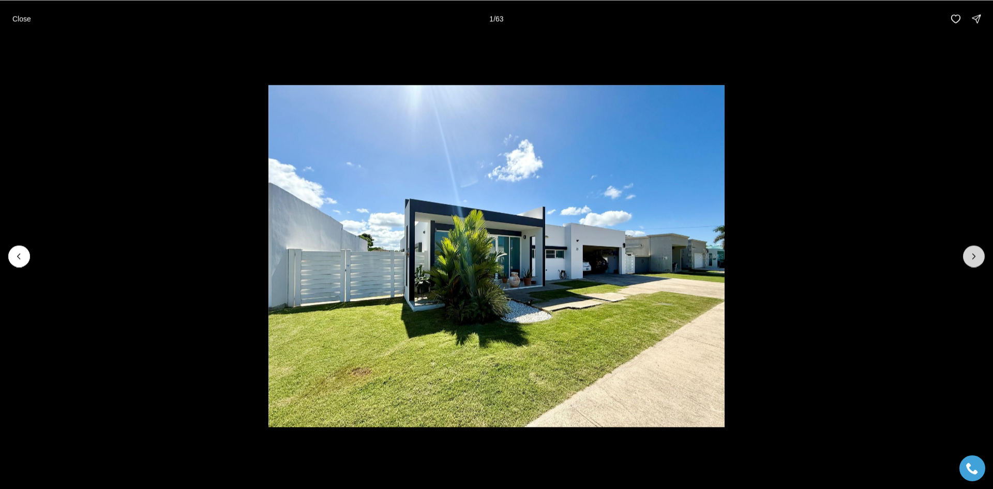
click at [969, 251] on icon "Next slide" at bounding box center [974, 256] width 10 height 10
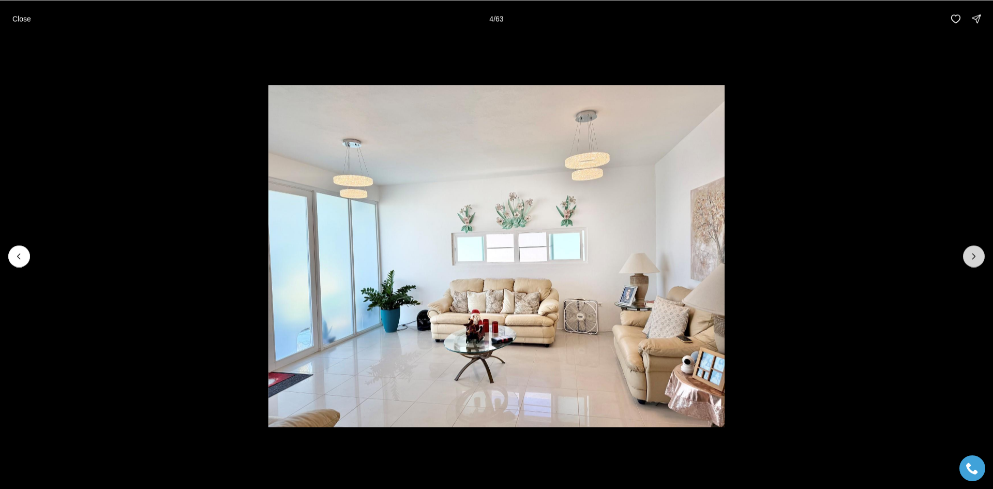
click at [969, 251] on icon "Next slide" at bounding box center [974, 256] width 10 height 10
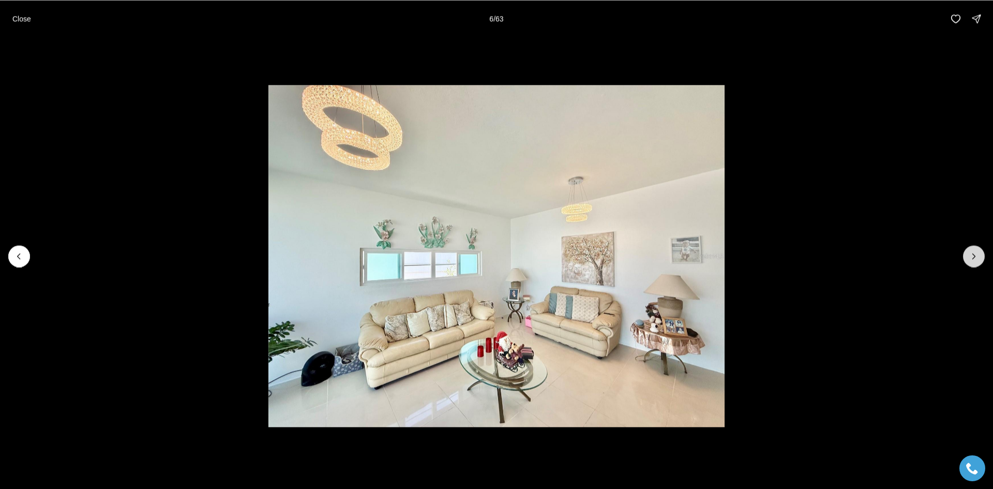
click at [969, 251] on icon "Next slide" at bounding box center [974, 256] width 10 height 10
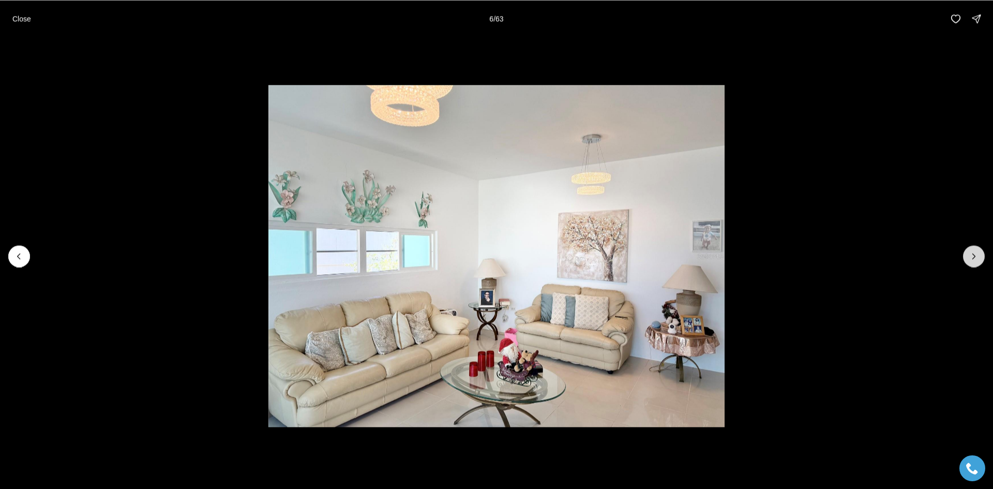
click at [969, 251] on icon "Next slide" at bounding box center [974, 256] width 10 height 10
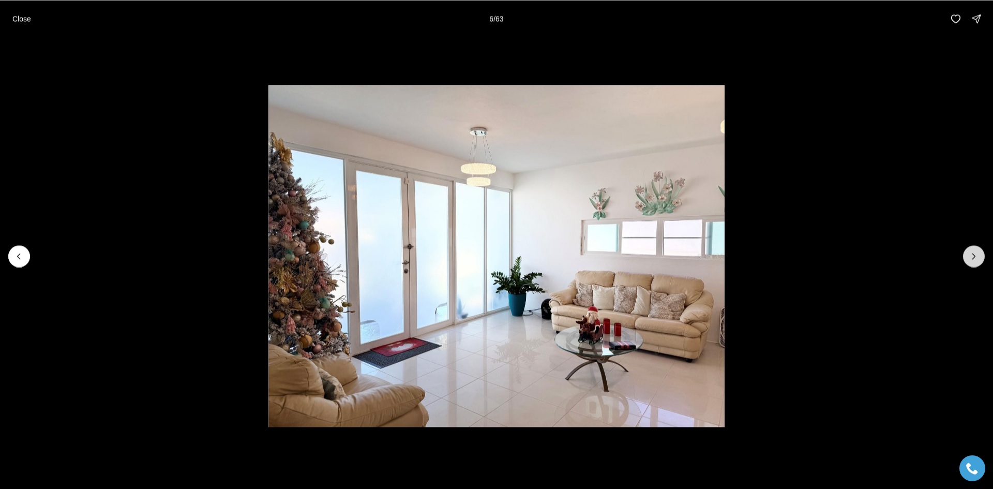
click at [969, 251] on icon "Next slide" at bounding box center [974, 256] width 10 height 10
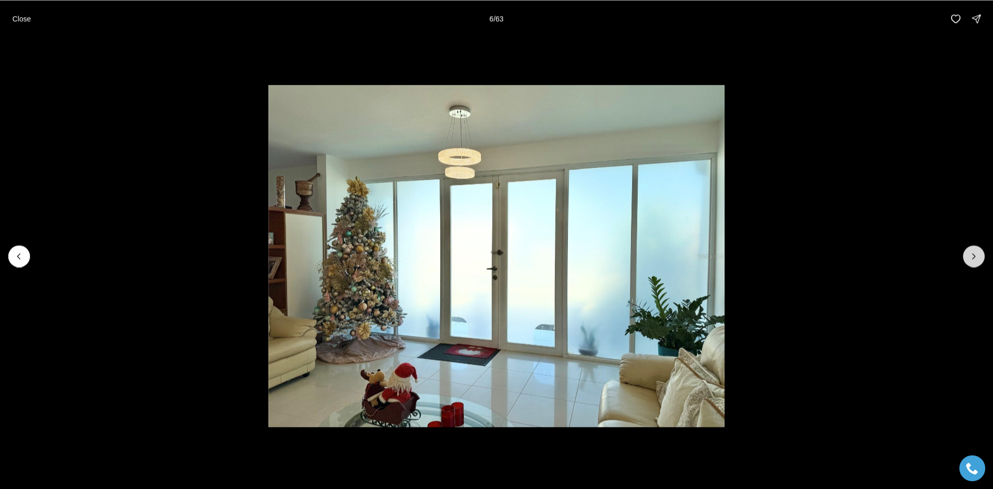
click at [969, 251] on icon "Next slide" at bounding box center [974, 256] width 10 height 10
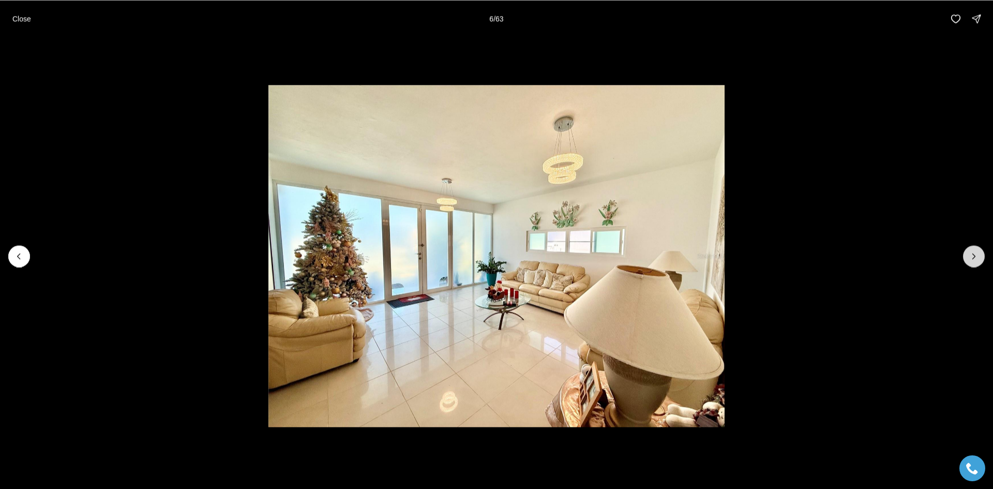
click at [969, 251] on icon "Next slide" at bounding box center [974, 256] width 10 height 10
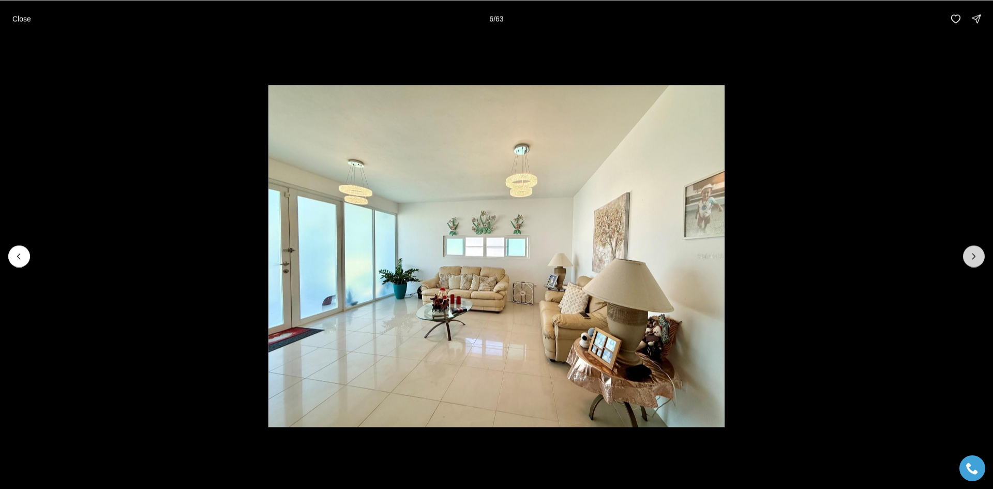
click at [969, 251] on icon "Next slide" at bounding box center [974, 256] width 10 height 10
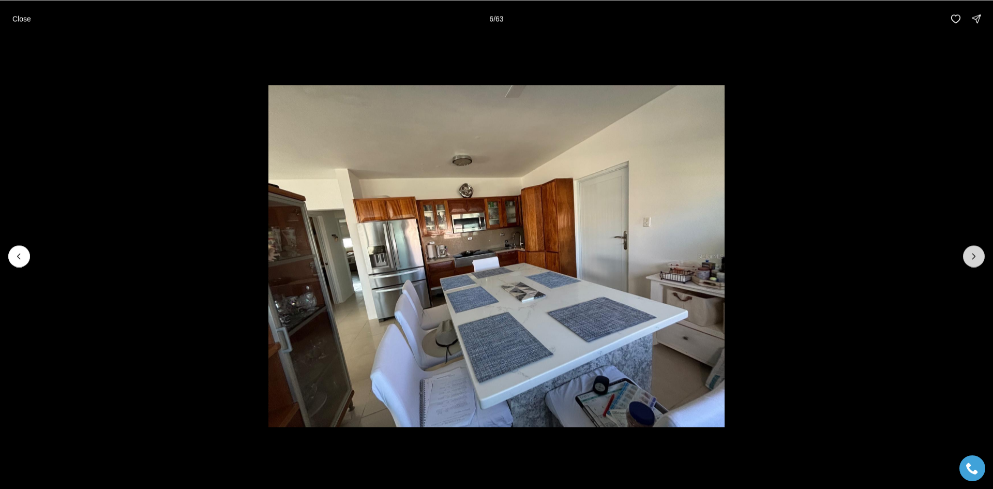
click at [969, 251] on icon "Next slide" at bounding box center [974, 256] width 10 height 10
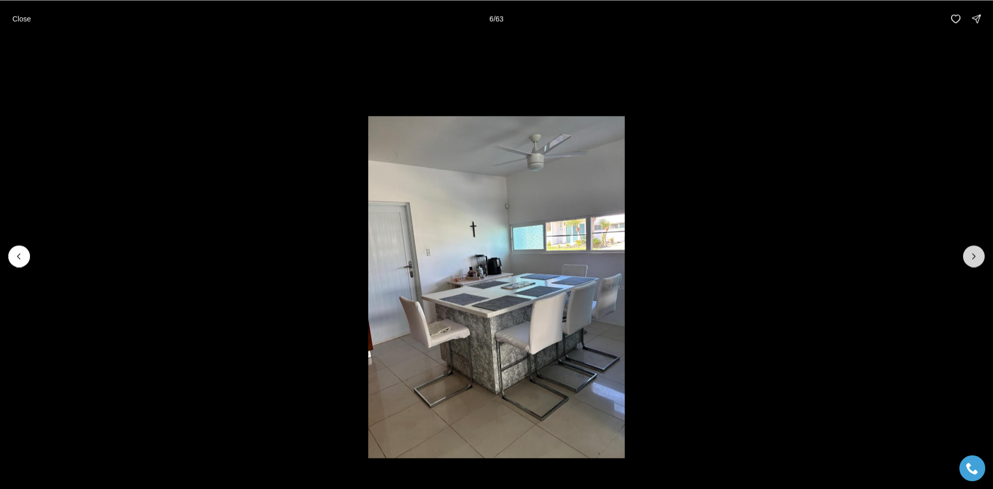
click at [969, 251] on icon "Next slide" at bounding box center [974, 256] width 10 height 10
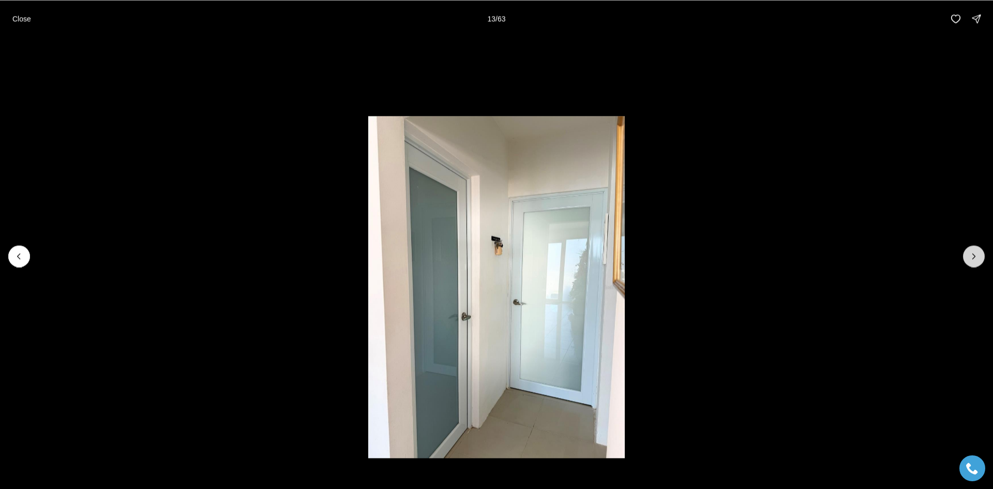
click at [969, 251] on icon "Next slide" at bounding box center [974, 256] width 10 height 10
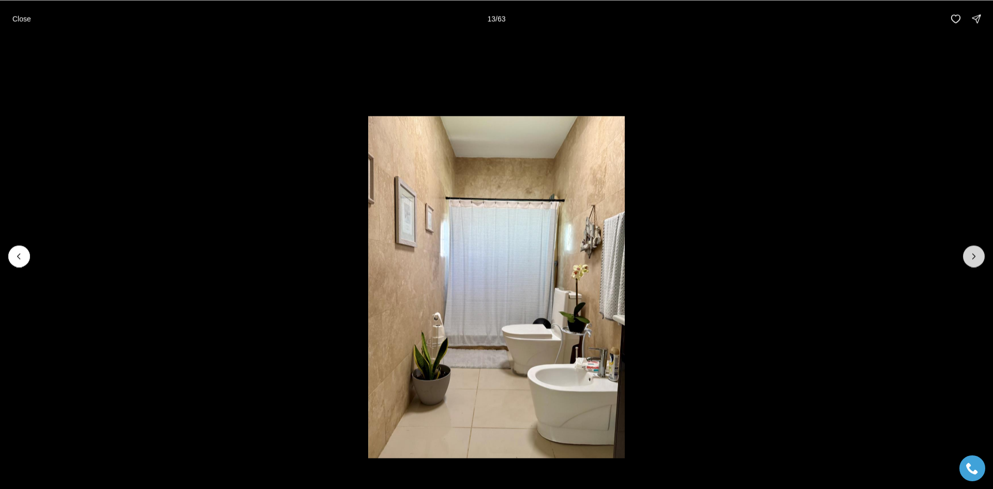
click at [969, 251] on icon "Next slide" at bounding box center [974, 256] width 10 height 10
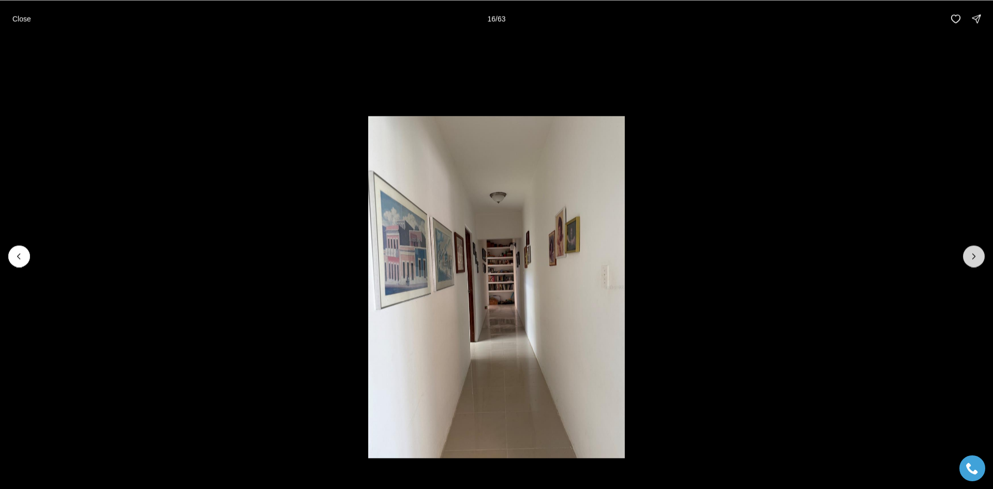
click at [969, 251] on icon "Next slide" at bounding box center [974, 256] width 10 height 10
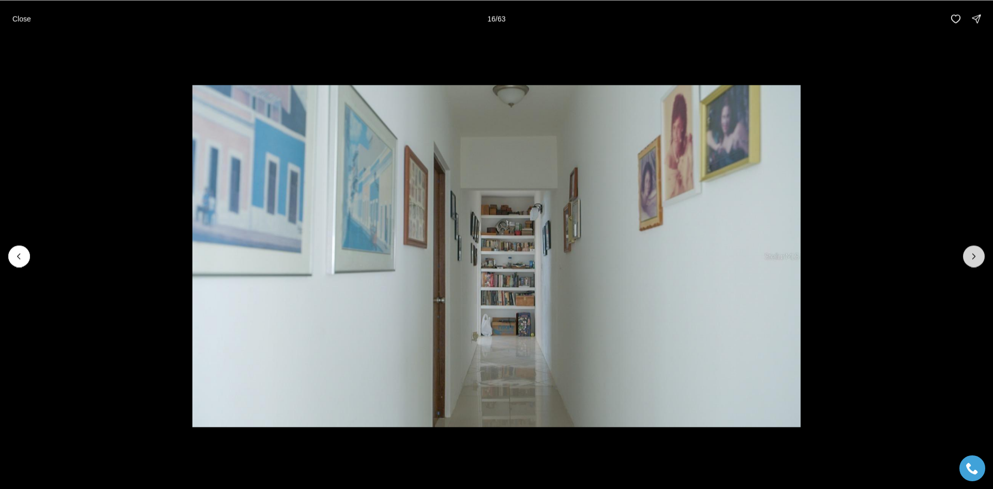
click at [969, 251] on icon "Next slide" at bounding box center [974, 256] width 10 height 10
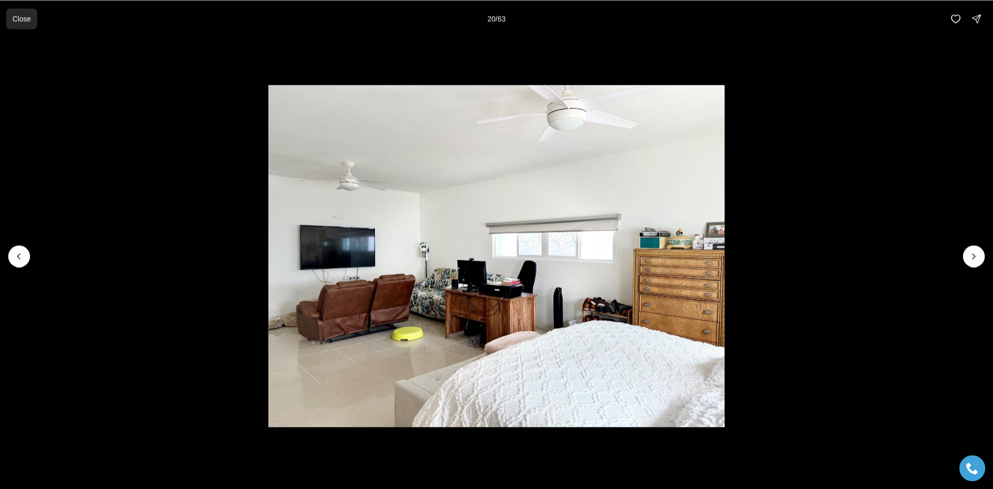
click at [22, 15] on p "Close" at bounding box center [21, 18] width 19 height 8
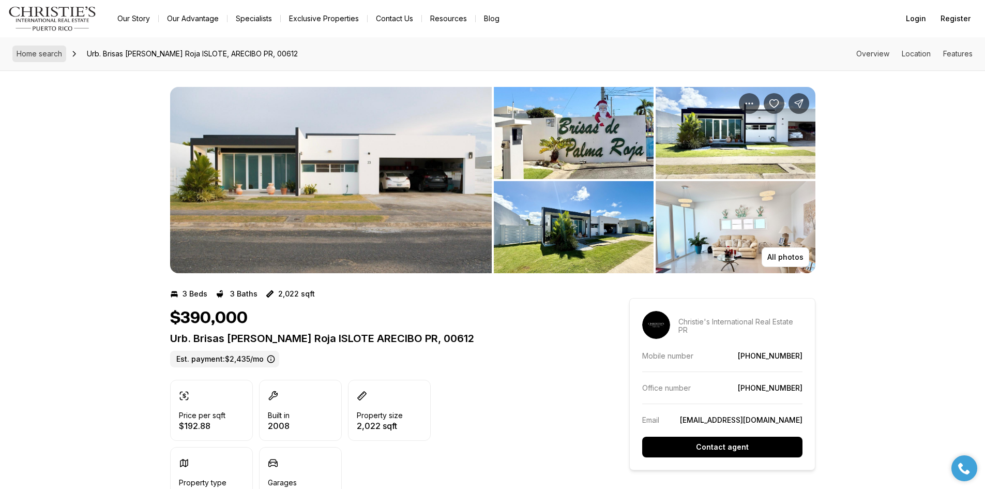
click at [48, 58] on link "Home search" at bounding box center [39, 54] width 54 height 17
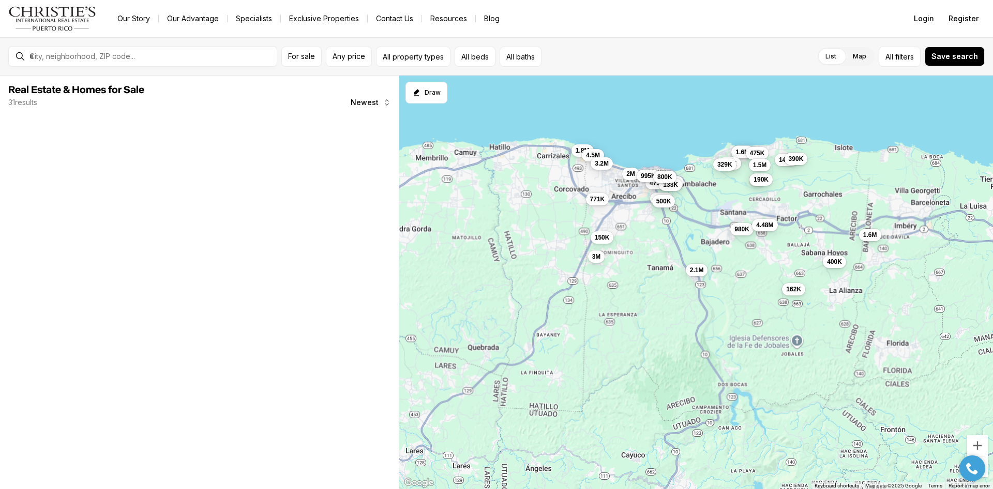
drag, startPoint x: 788, startPoint y: 377, endPoint x: 762, endPoint y: 268, distance: 111.8
click at [762, 268] on div "1.2M 1.6M 1M 190K 195K 150K 219K 329K 2M 475K 1.5M 400K 145K 1.6M 162K 180K 771…" at bounding box center [696, 283] width 594 height 414
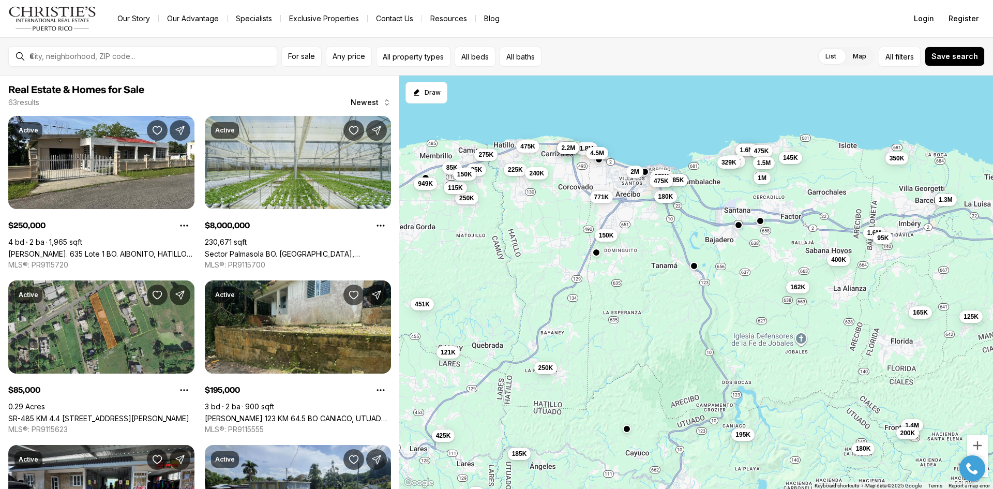
click at [907, 433] on span "200K" at bounding box center [908, 433] width 15 height 8
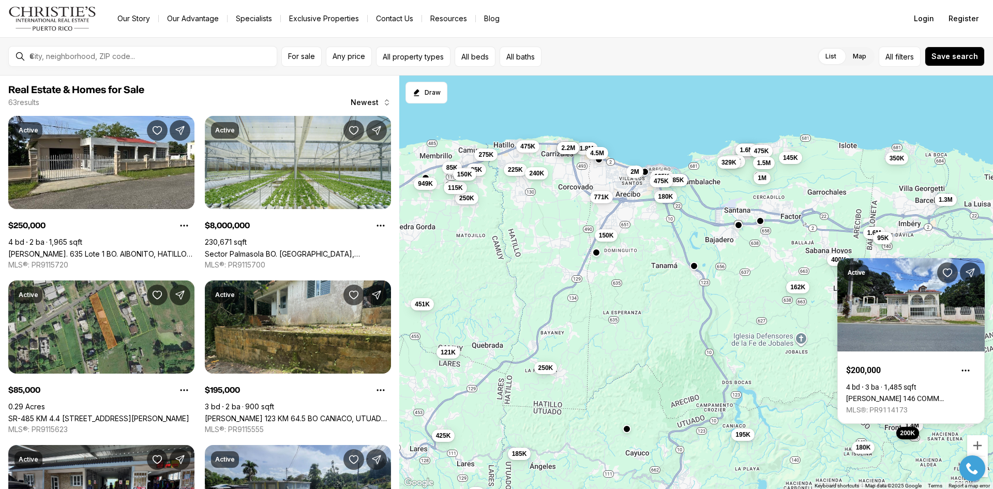
click at [868, 448] on span "180K" at bounding box center [863, 447] width 15 height 8
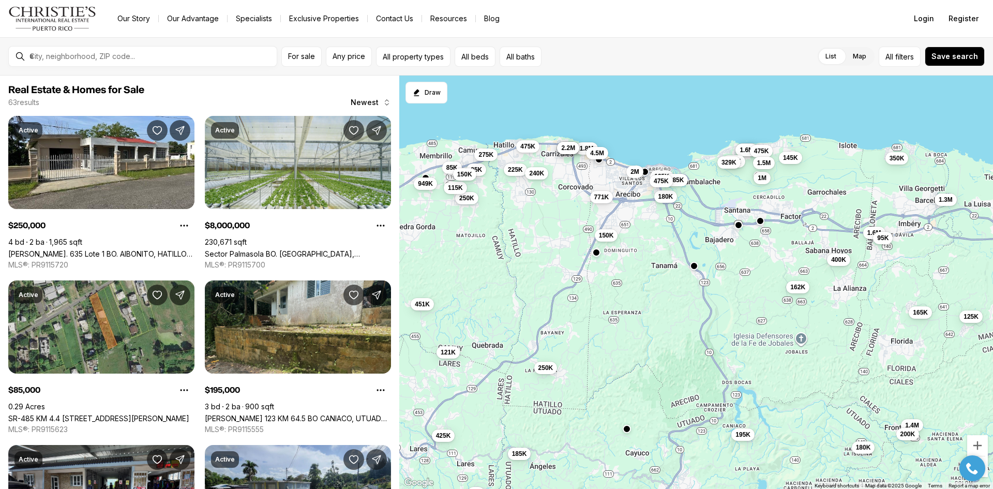
click at [868, 448] on span "180K" at bounding box center [863, 447] width 15 height 8
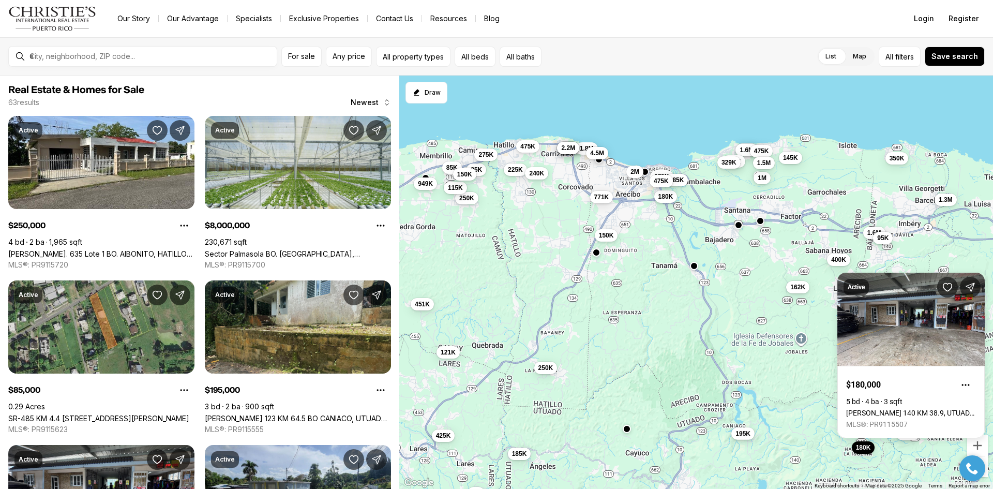
click at [738, 433] on span "195K" at bounding box center [743, 433] width 15 height 8
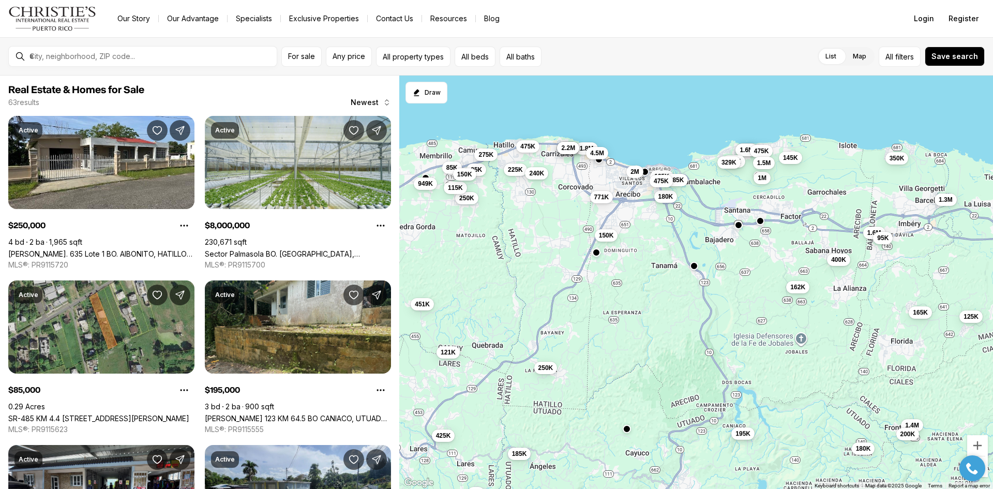
click at [738, 433] on span "195K" at bounding box center [743, 433] width 15 height 8
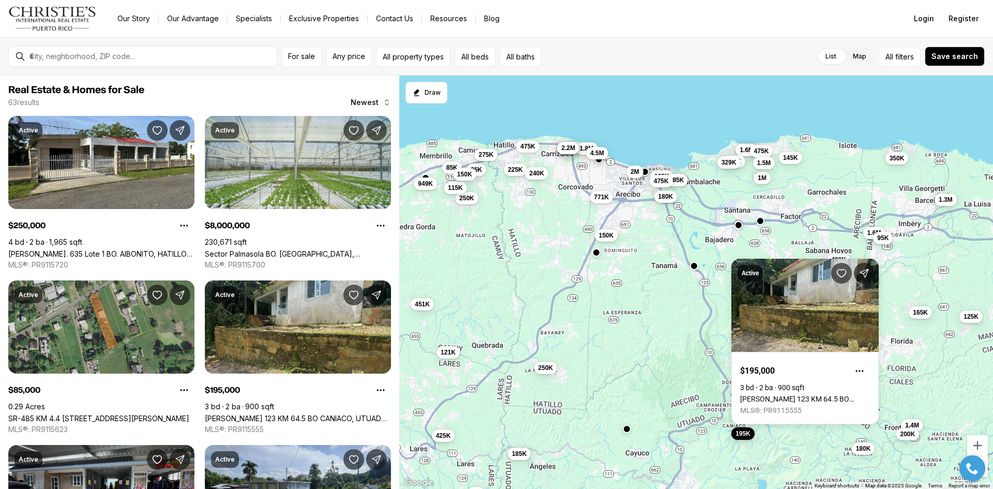
click at [795, 431] on div "1.2M 1.6M 1M 195K 150K 219K 329K 2M 475K 1.5M 400K 145K 1.6M 162K 180K 771K 1.8…" at bounding box center [696, 283] width 594 height 414
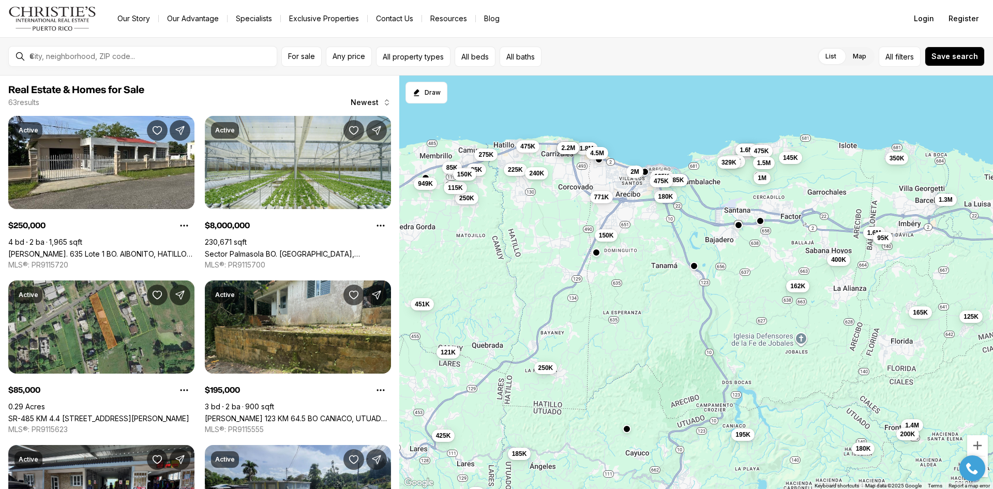
click at [803, 289] on span "162K" at bounding box center [797, 286] width 15 height 8
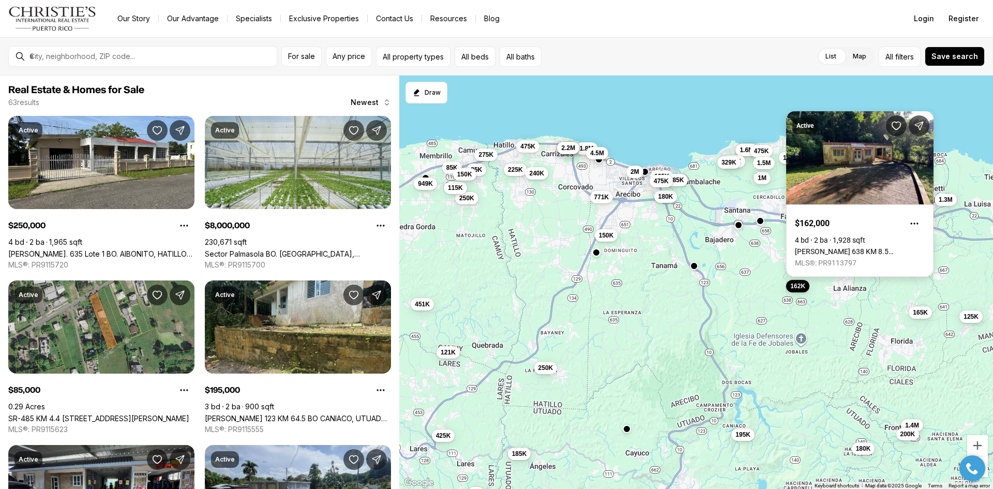
click at [888, 247] on link "Carr 638 KM 8.5 MIRAFLORES FLD, ARECIBO PR, 00612" at bounding box center [860, 251] width 130 height 8
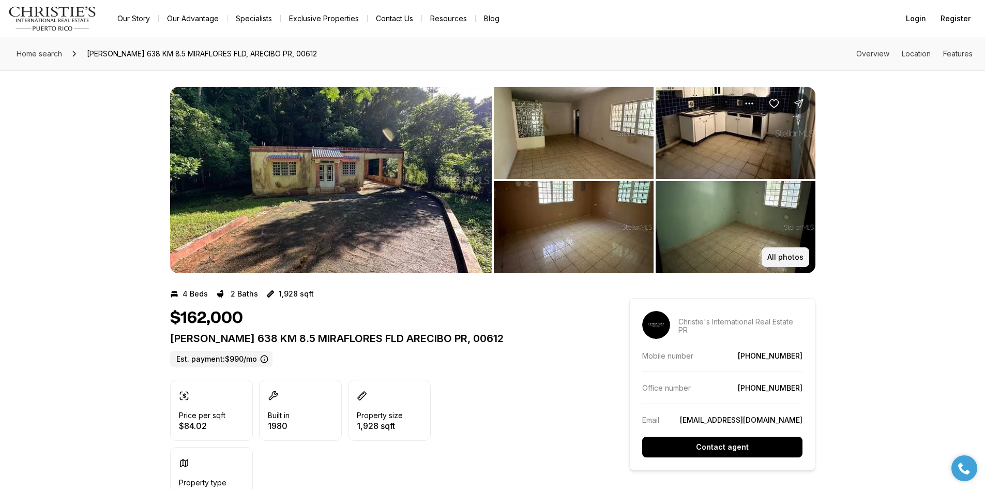
click at [796, 256] on p "All photos" at bounding box center [786, 257] width 36 height 8
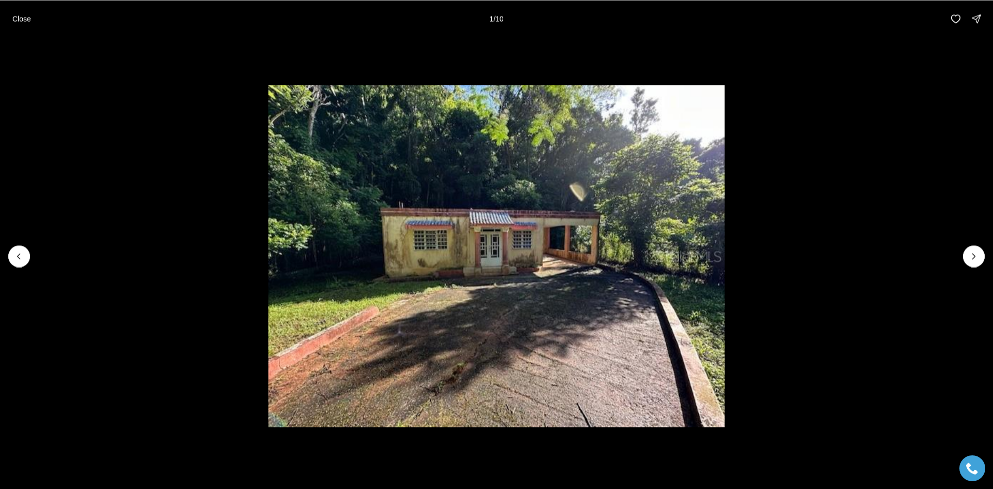
click at [22, 255] on div at bounding box center [19, 256] width 22 height 22
click at [972, 251] on icon "Next slide" at bounding box center [974, 256] width 10 height 10
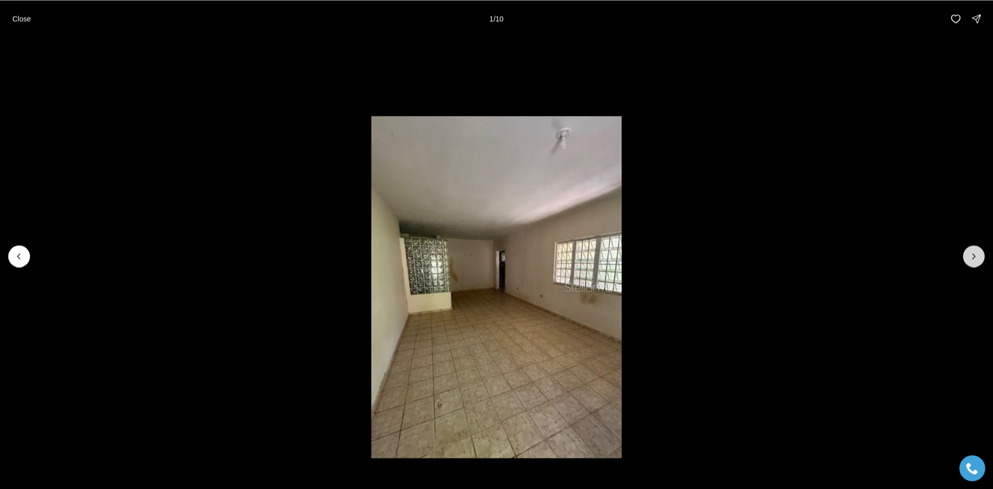
click at [972, 251] on icon "Next slide" at bounding box center [974, 256] width 10 height 10
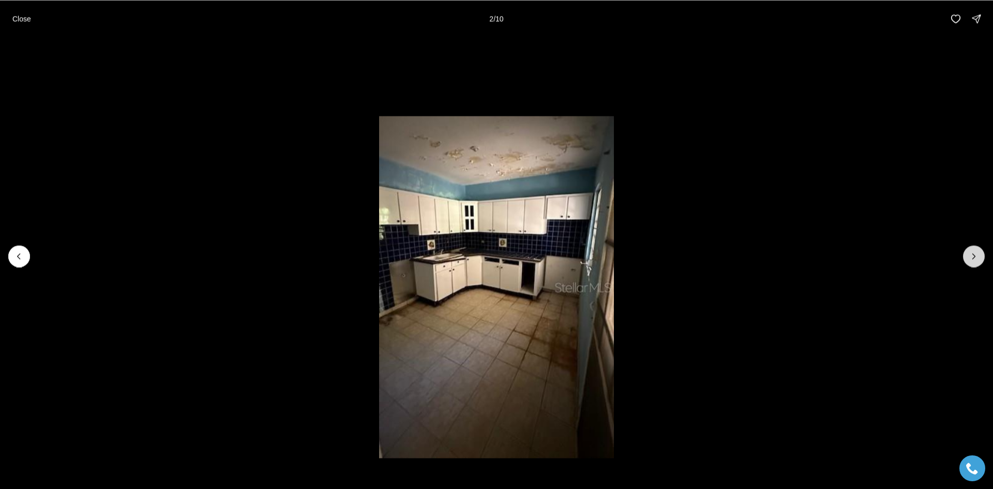
click at [972, 251] on icon "Next slide" at bounding box center [974, 256] width 10 height 10
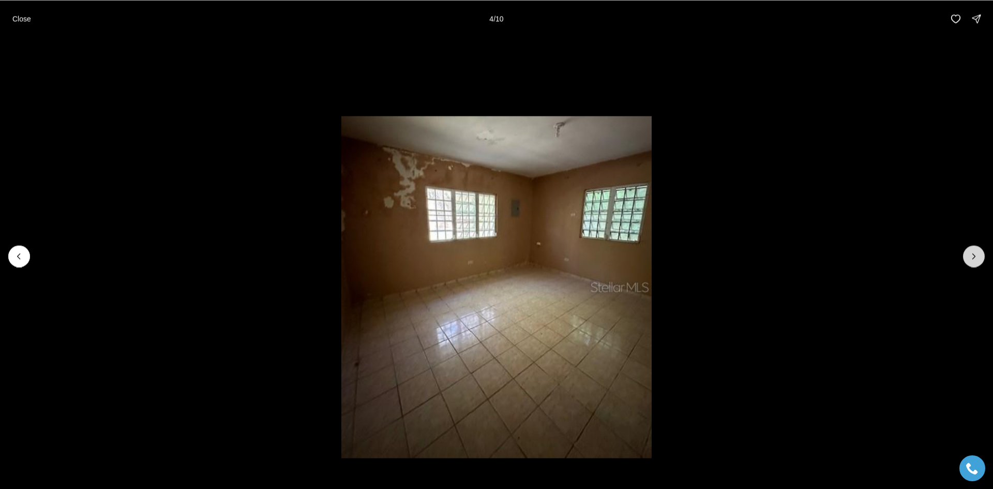
click at [972, 251] on icon "Next slide" at bounding box center [974, 256] width 10 height 10
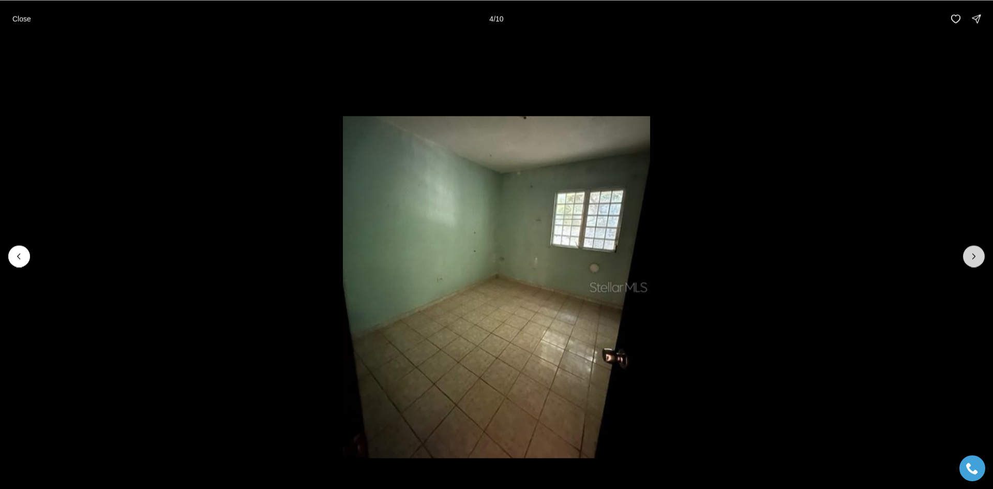
click at [972, 251] on icon "Next slide" at bounding box center [974, 256] width 10 height 10
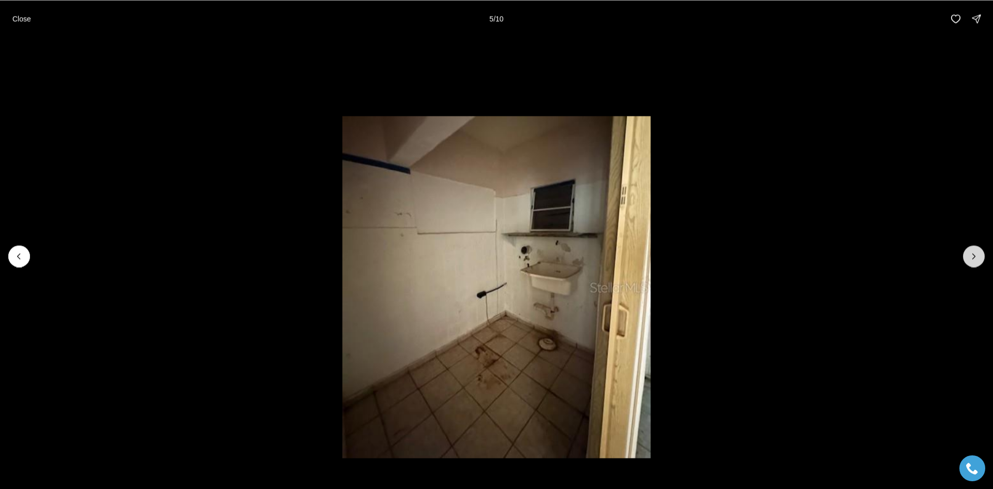
click at [972, 251] on icon "Next slide" at bounding box center [974, 256] width 10 height 10
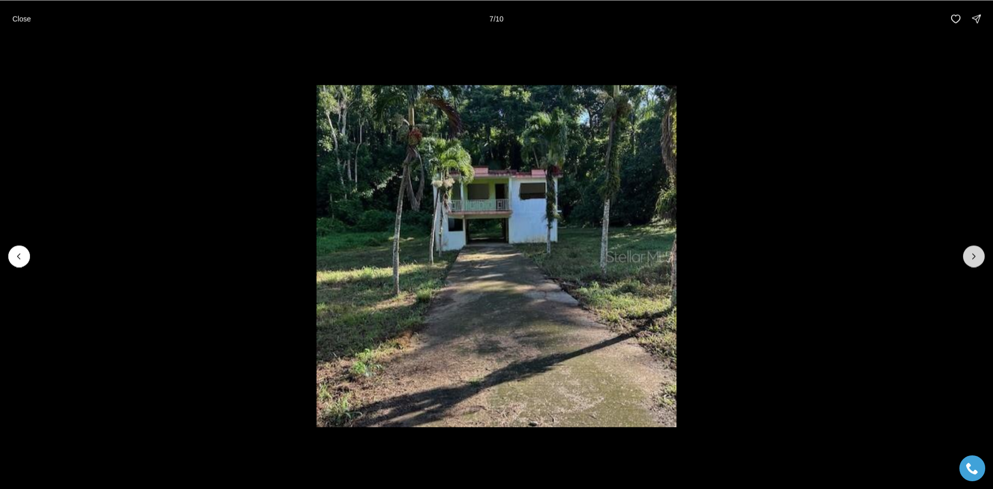
click at [972, 251] on icon "Next slide" at bounding box center [974, 256] width 10 height 10
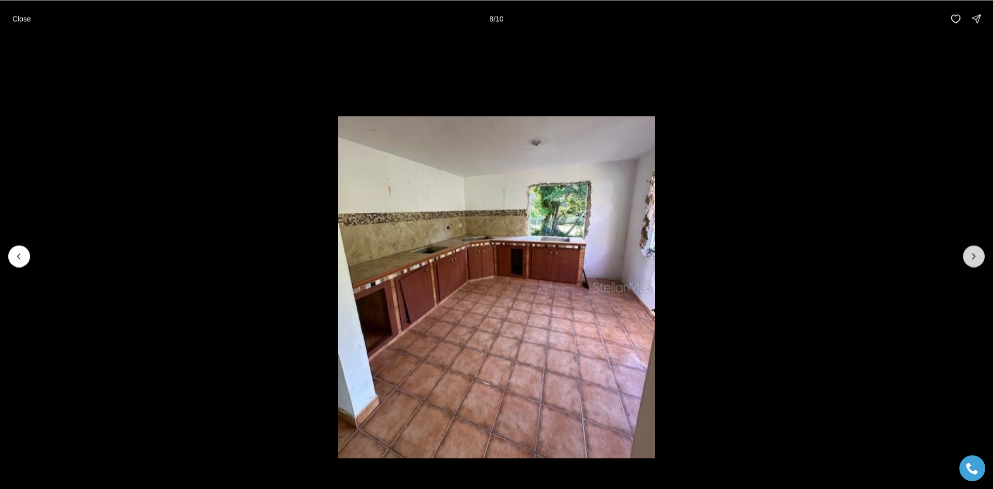
click at [972, 251] on icon "Next slide" at bounding box center [974, 256] width 10 height 10
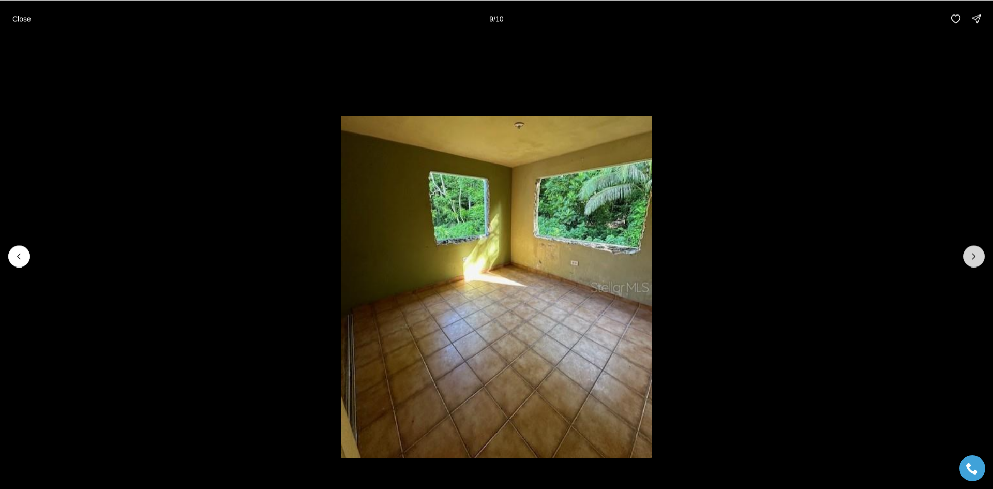
click at [972, 251] on icon "Next slide" at bounding box center [974, 256] width 10 height 10
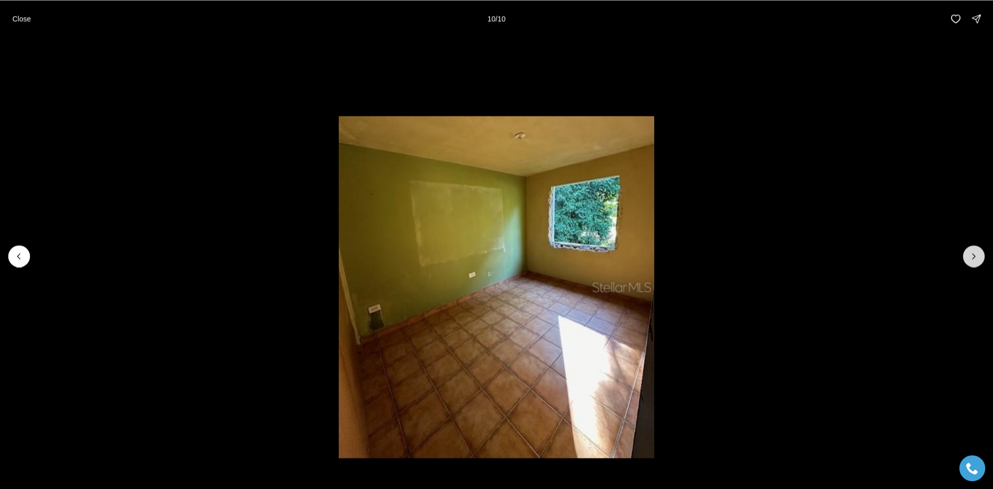
click at [972, 251] on div at bounding box center [974, 256] width 22 height 22
click at [976, 257] on div at bounding box center [974, 256] width 22 height 22
click at [31, 20] on button "Close" at bounding box center [21, 18] width 31 height 21
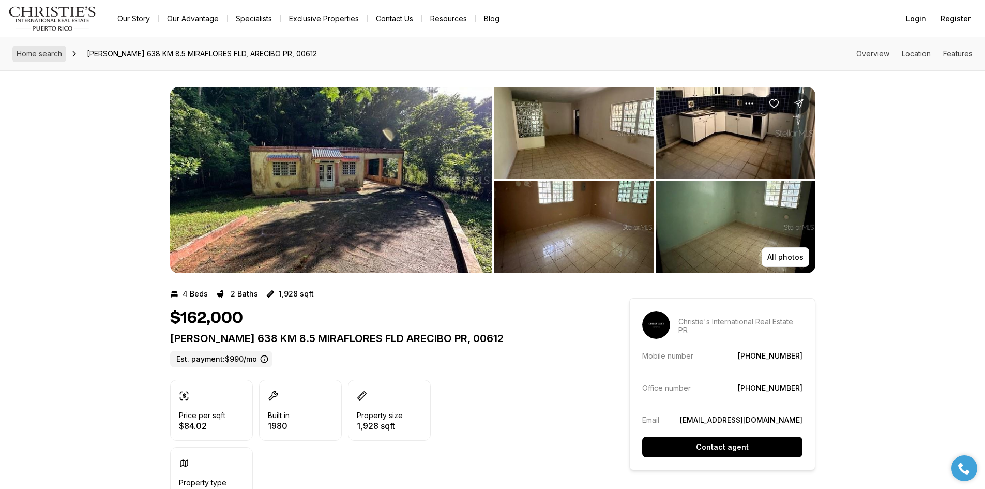
click at [56, 56] on span "Home search" at bounding box center [40, 53] width 46 height 9
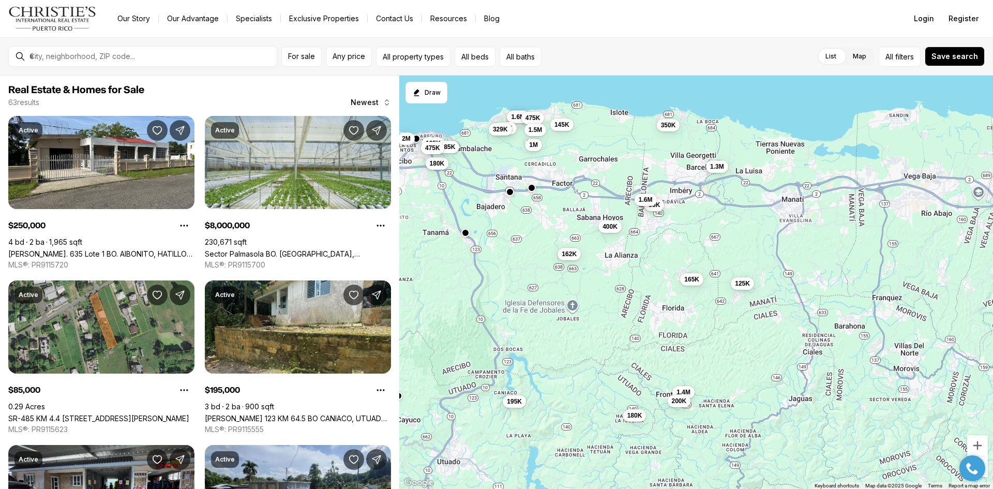
drag, startPoint x: 840, startPoint y: 286, endPoint x: 611, endPoint y: 252, distance: 231.0
click at [611, 252] on div "250K 8M 85K 195K 180K 165K 1.2M 1.6M 4.5M 7.5M 2.2M 1M 195K 1.4M 250K 150K 451K…" at bounding box center [696, 283] width 594 height 414
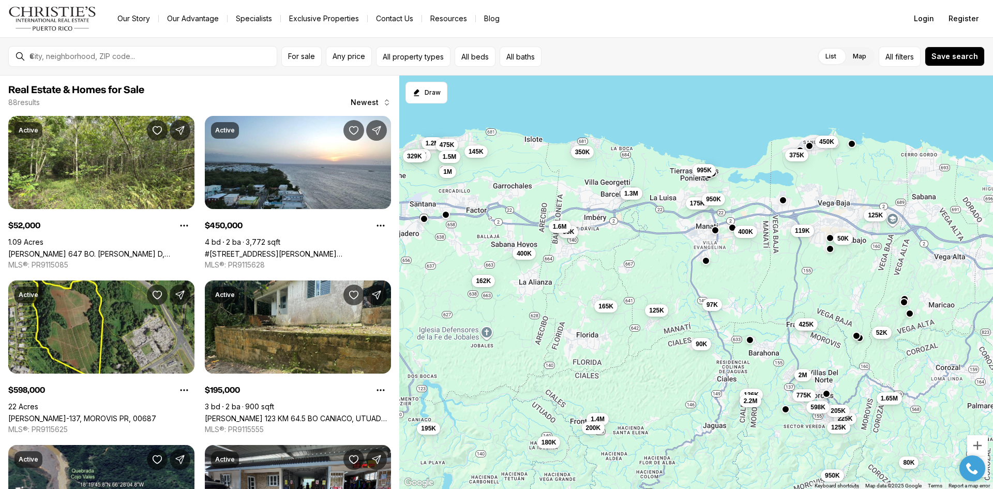
drag, startPoint x: 845, startPoint y: 277, endPoint x: 758, endPoint y: 304, distance: 91.0
click at [758, 304] on div "195K 180K 165K 1.2M 1M 195K 1.4M 219K 329K 95K 475K 1.5M 400K 1.3M 145K 200K 12…" at bounding box center [696, 283] width 594 height 414
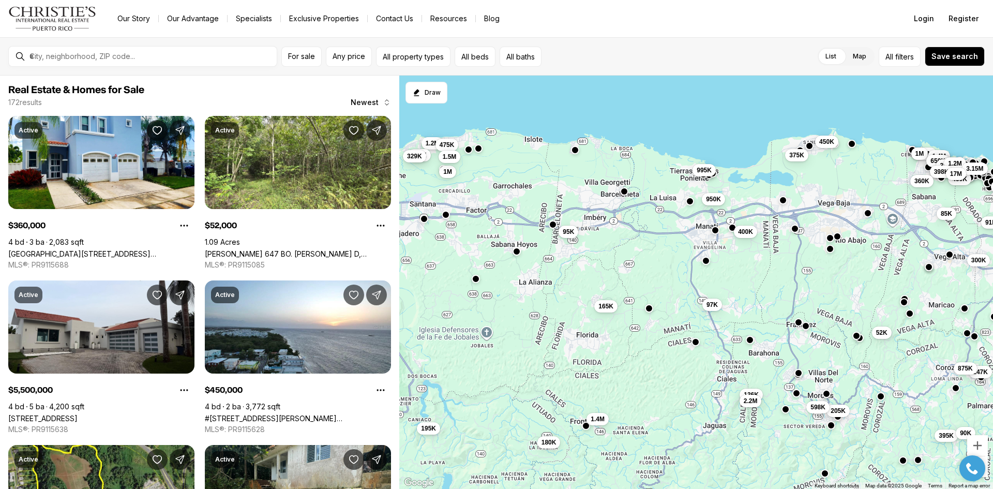
click at [798, 164] on div "195K 180K 165K 1.2M 1M 1.4M 219K 329K 95K 475K 1.5M 136K 400K 2.2M 375K 52K 149…" at bounding box center [696, 283] width 594 height 414
click at [798, 158] on button "375K" at bounding box center [796, 154] width 23 height 12
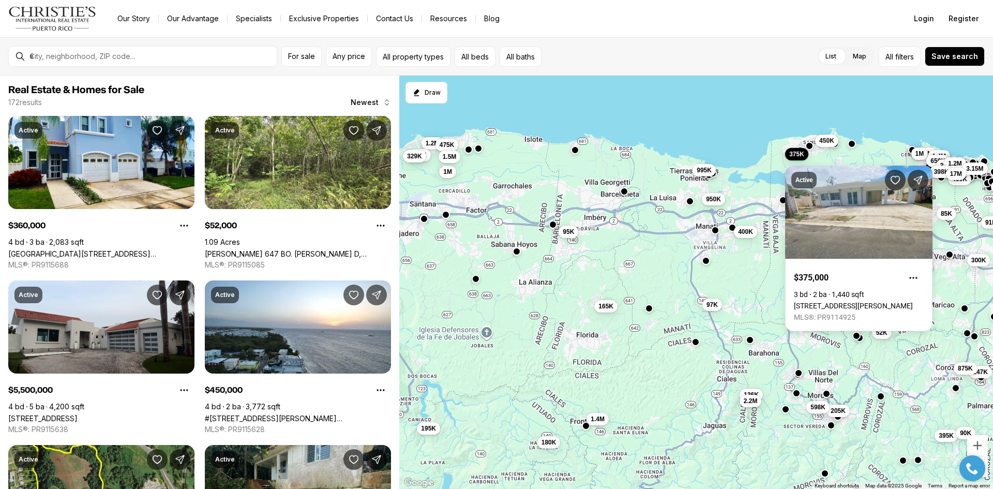
click at [823, 145] on button "450K" at bounding box center [826, 140] width 23 height 12
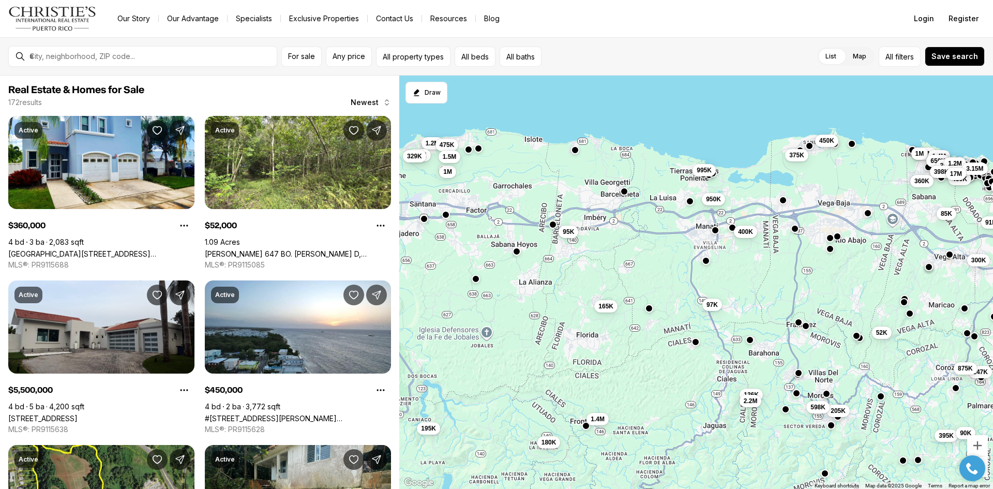
click at [823, 145] on button "450K" at bounding box center [826, 140] width 23 height 12
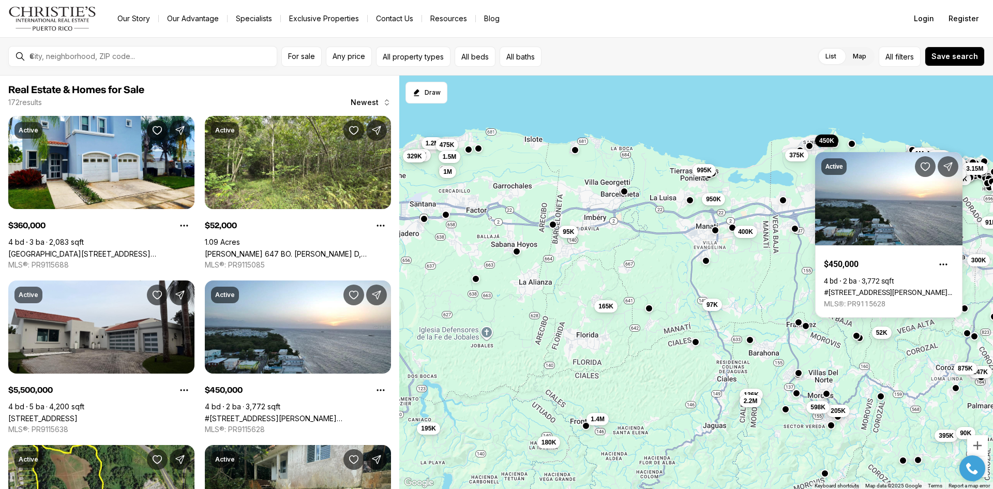
click at [692, 198] on button "button" at bounding box center [690, 200] width 8 height 8
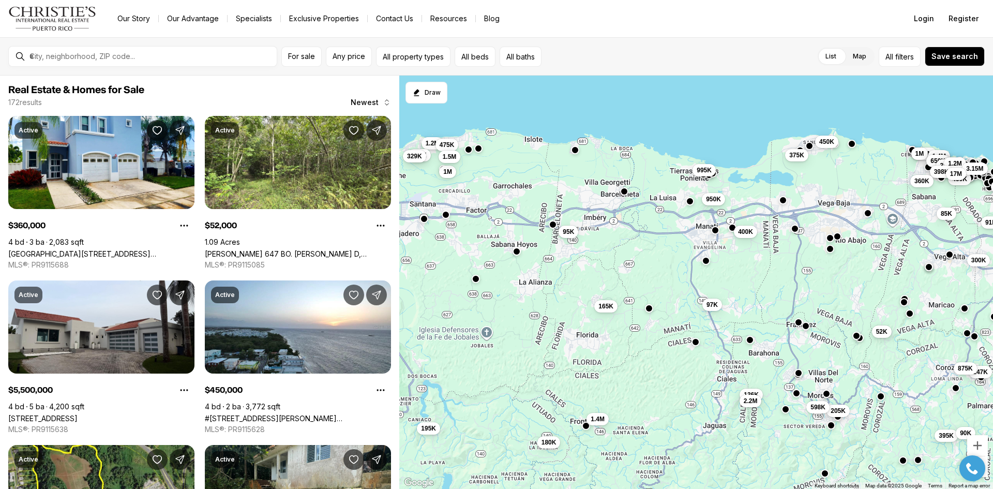
click at [879, 335] on span "52K" at bounding box center [881, 331] width 11 height 8
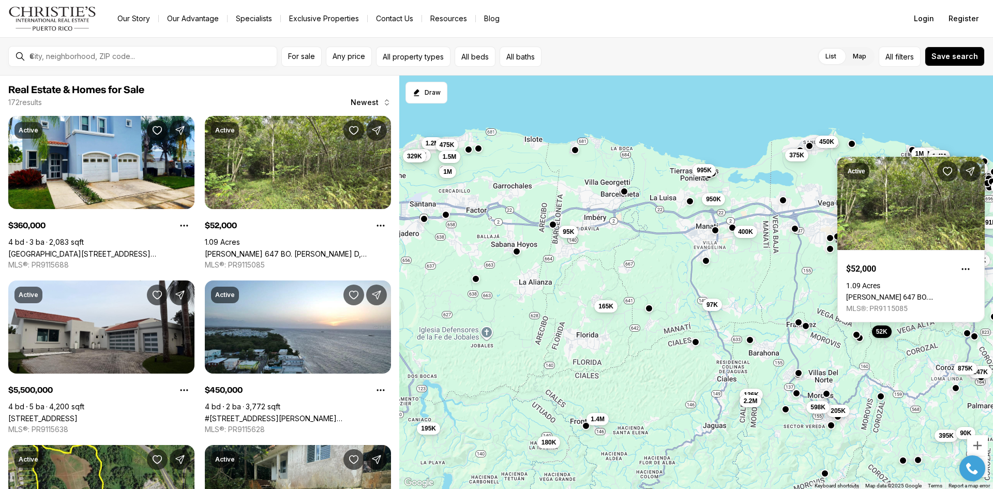
click at [856, 337] on button "button" at bounding box center [856, 335] width 8 height 8
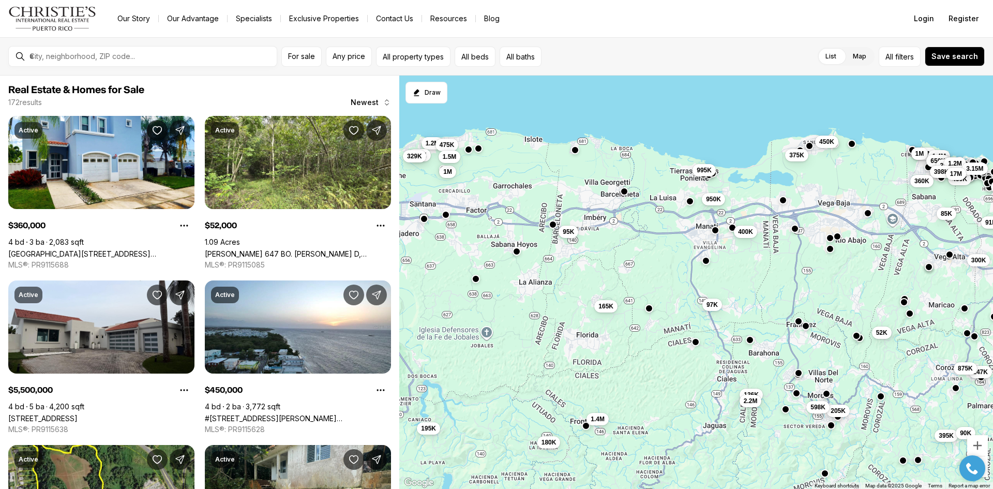
click at [800, 324] on button "button" at bounding box center [799, 321] width 8 height 8
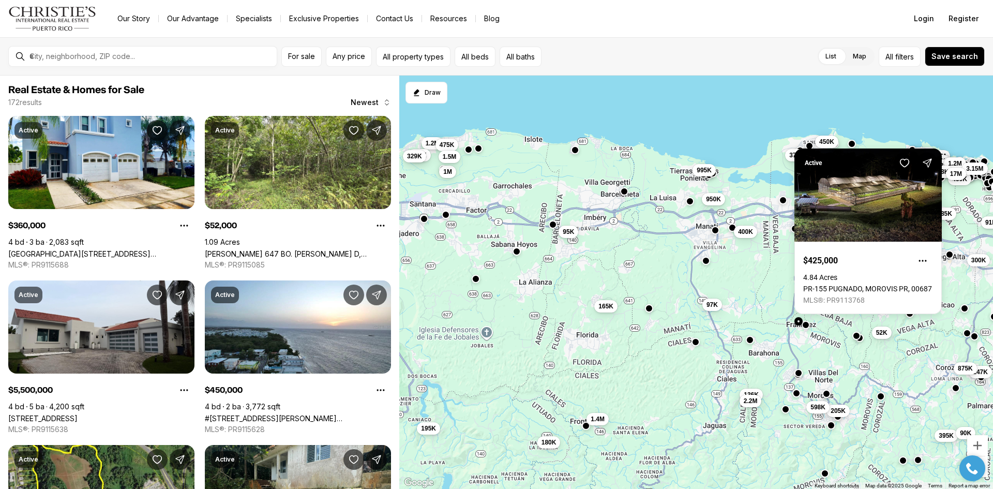
click at [806, 324] on button "button" at bounding box center [806, 325] width 8 height 8
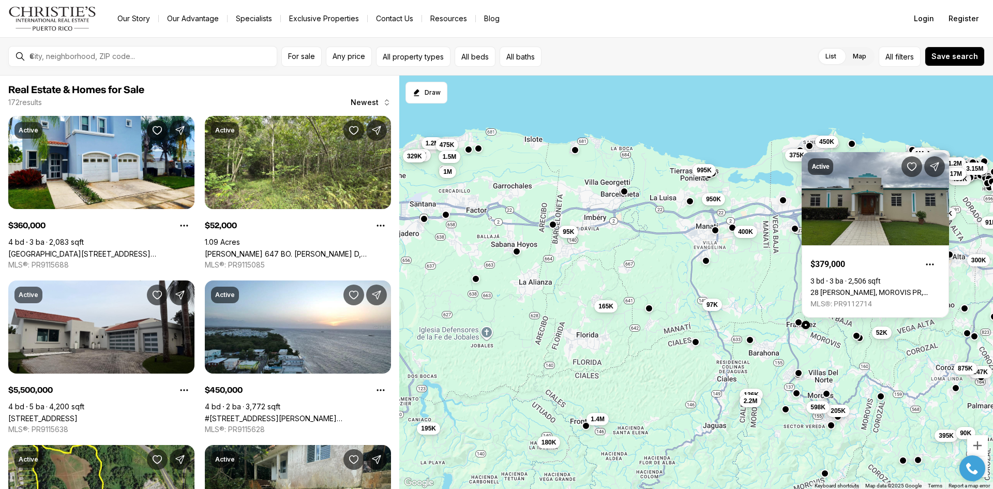
click at [778, 266] on div "195K 180K 165K 1.2M 1M 1.4M 219K 329K 95K 475K 1.5M 136K 400K 2.2M 375K 52K 149…" at bounding box center [696, 283] width 594 height 414
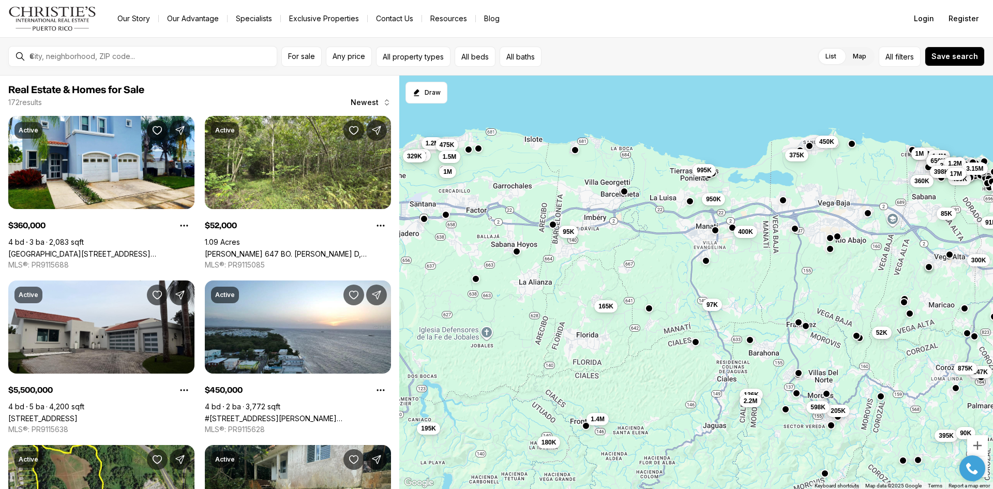
click at [831, 255] on div "195K 180K 165K 1.2M 1M 1.4M 219K 329K 95K 475K 1.5M 136K 400K 2.2M 375K 52K 149…" at bounding box center [696, 283] width 594 height 414
click at [832, 250] on button "button" at bounding box center [830, 248] width 8 height 8
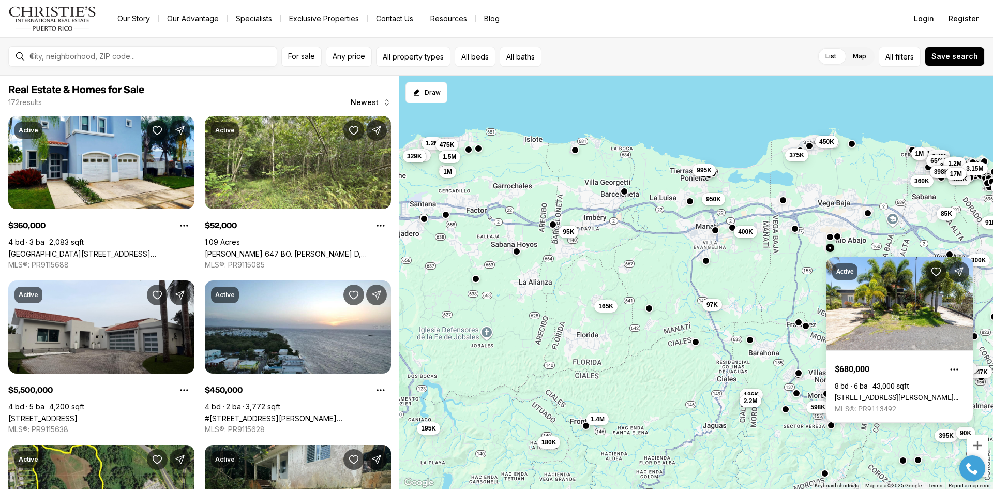
click at [830, 237] on button "button" at bounding box center [830, 237] width 8 height 8
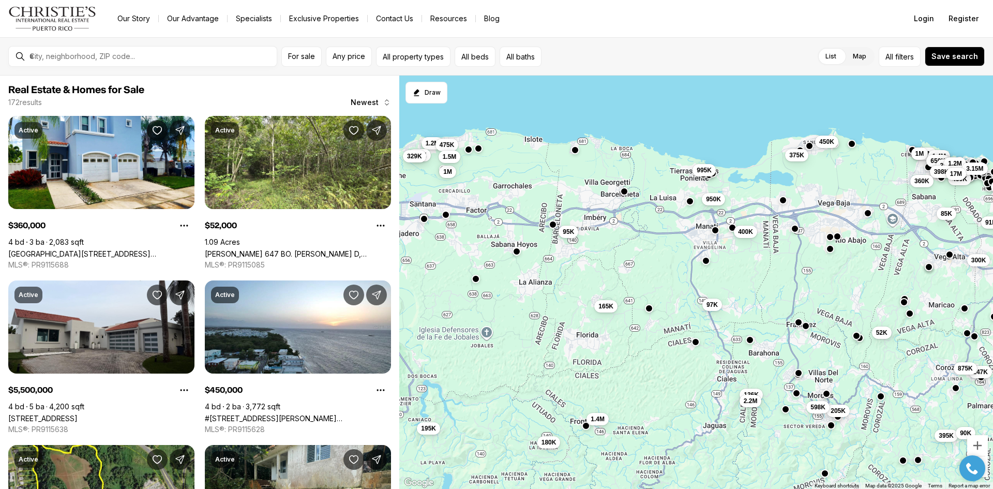
click at [830, 237] on button "button" at bounding box center [830, 237] width 8 height 8
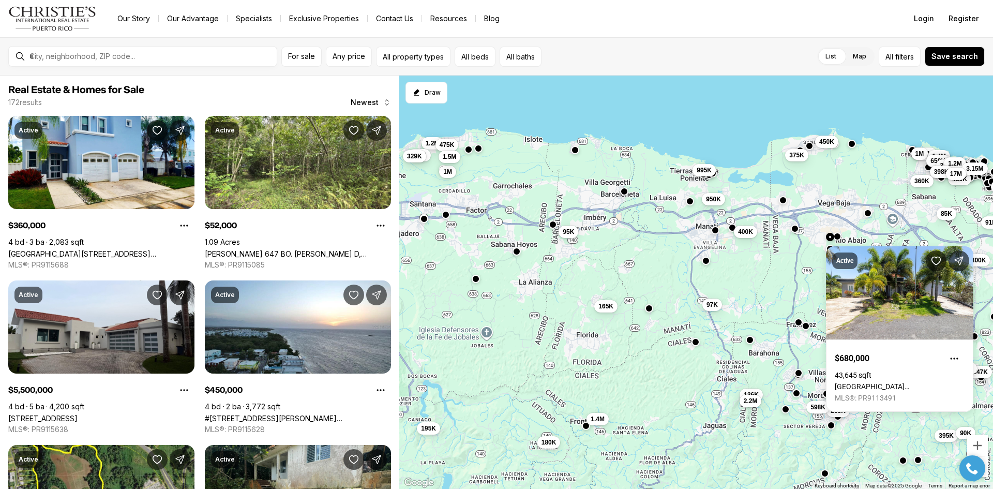
click at [796, 237] on div "195K 180K 165K 1.2M 1M 1.4M 219K 329K 95K 475K 1.5M 136K 400K 2.2M 375K 52K 149…" at bounding box center [696, 283] width 594 height 414
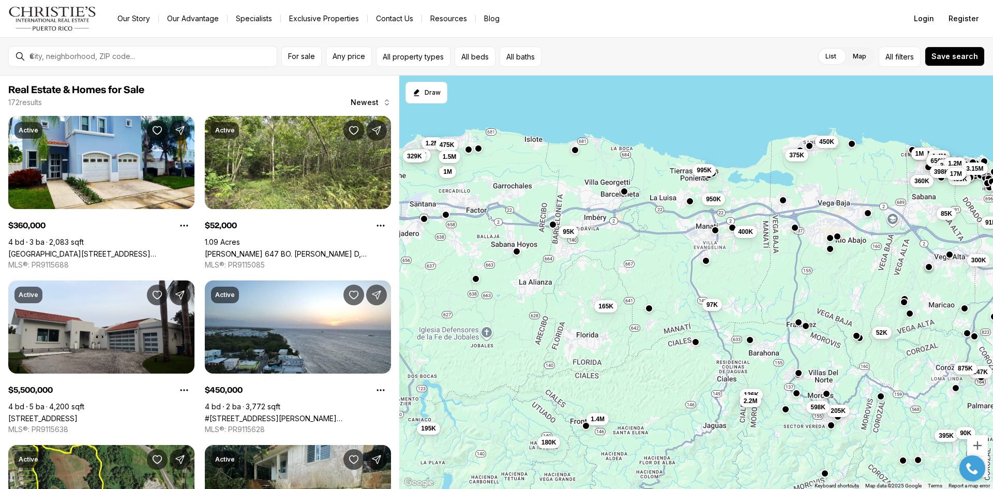
click at [797, 232] on div at bounding box center [795, 228] width 8 height 8
click at [796, 230] on button "button" at bounding box center [795, 227] width 8 height 8
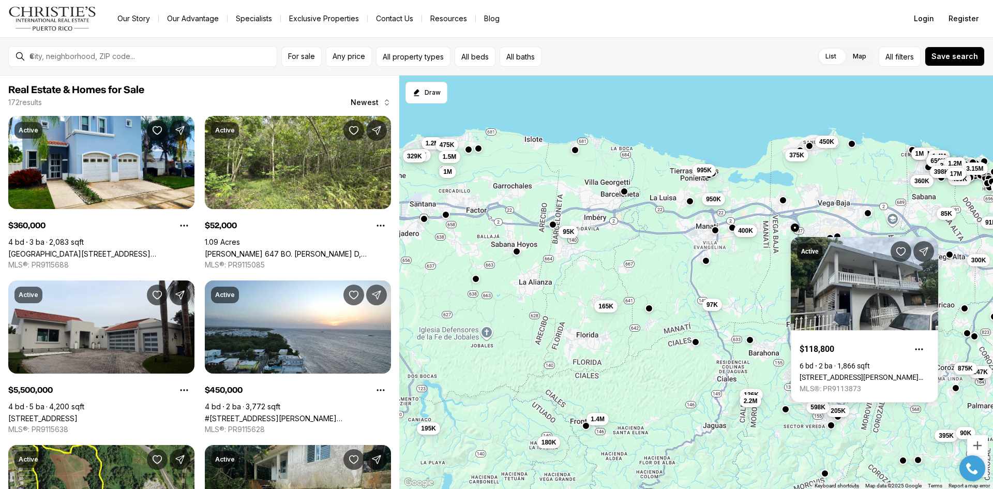
click at [736, 232] on button "400K" at bounding box center [745, 230] width 23 height 12
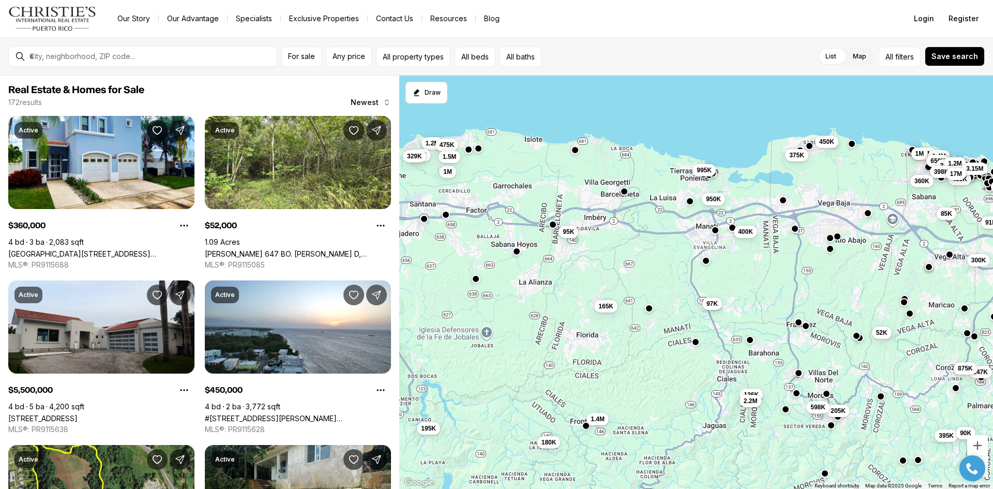
click at [715, 305] on span "97K" at bounding box center [712, 304] width 11 height 8
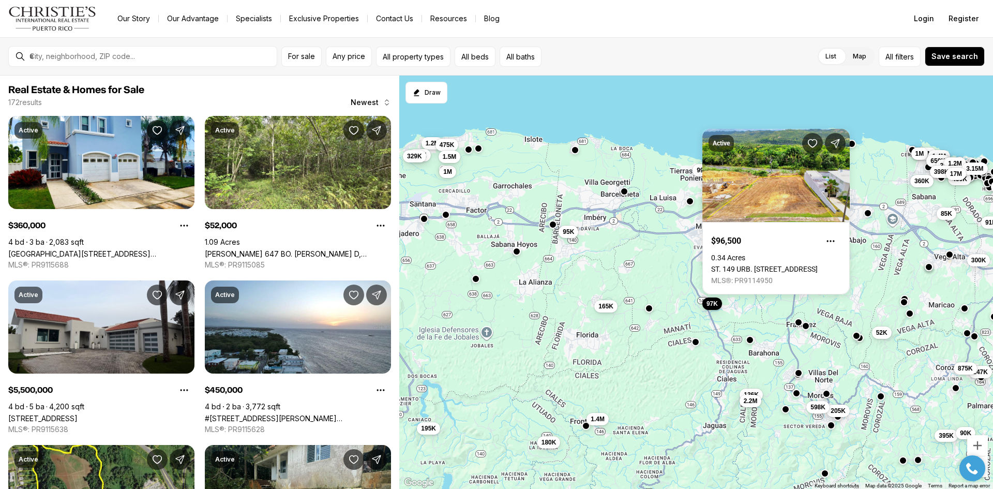
click at [683, 265] on div "195K 180K 165K 1.2M 1M 1.4M 219K 329K 95K 475K 1.5M 136K 400K 2.2M 375K 52K 149…" at bounding box center [696, 283] width 594 height 414
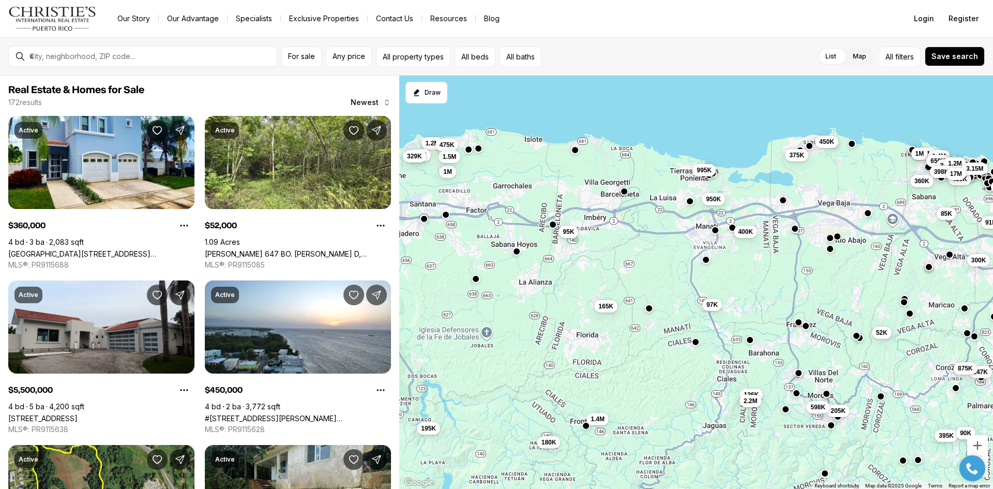
click at [707, 259] on button "button" at bounding box center [706, 260] width 8 height 8
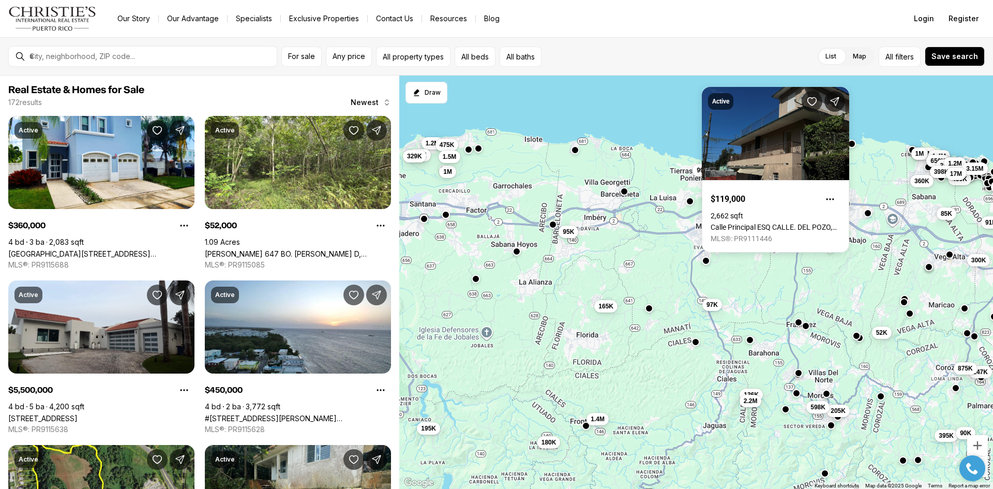
click at [679, 234] on div "195K 180K 165K 1.2M 1M 1.4M 219K 329K 95K 475K 1.5M 136K 400K 2.2M 375K 52K 149…" at bounding box center [696, 283] width 594 height 414
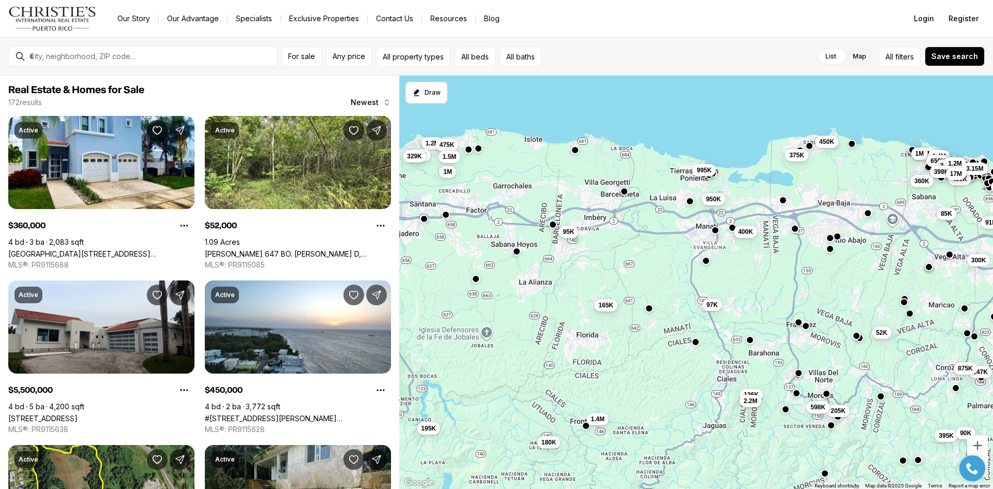
click at [611, 306] on span "165K" at bounding box center [605, 305] width 15 height 8
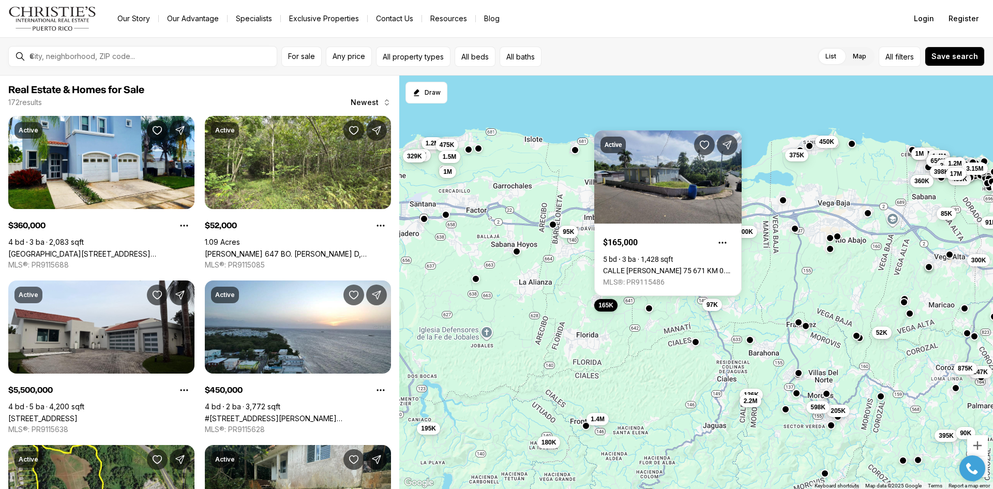
click at [666, 346] on div "195K 180K 165K 1.2M 1M 1.4M 219K 329K 95K 475K 1.5M 136K 400K 2.2M 375K 52K 149…" at bounding box center [696, 283] width 594 height 414
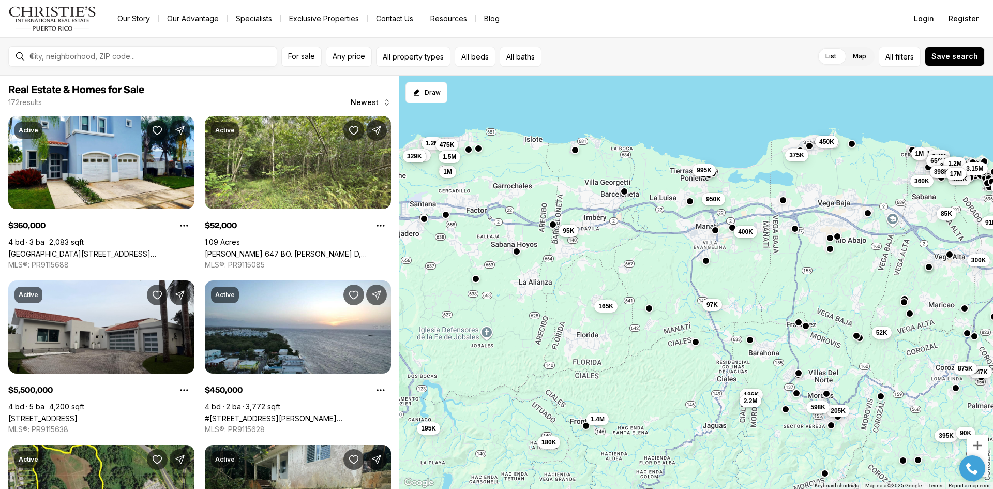
click at [570, 232] on span "95K" at bounding box center [568, 231] width 11 height 8
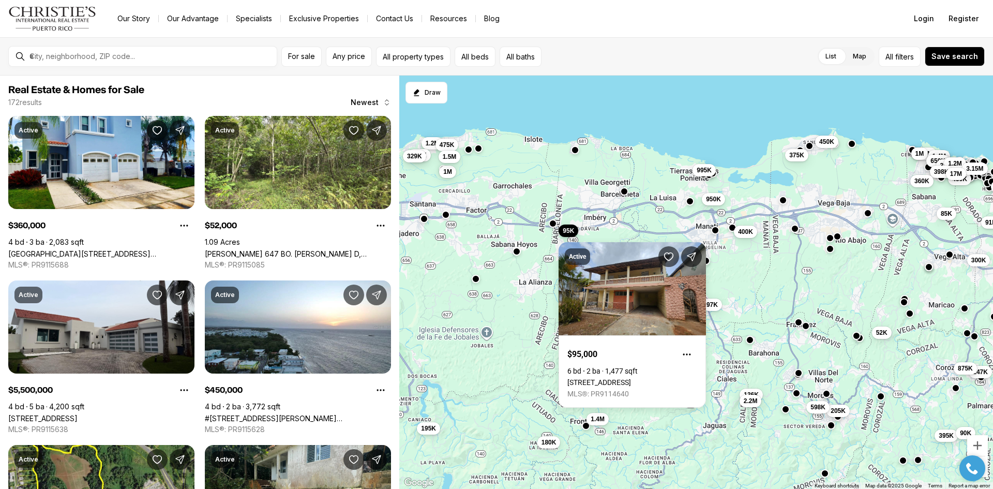
click at [553, 228] on div at bounding box center [553, 224] width 8 height 8
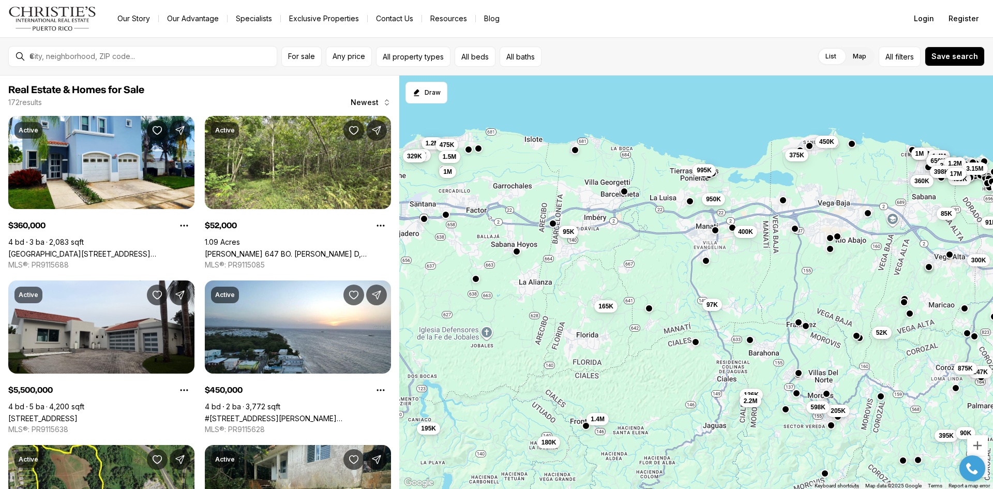
click at [553, 228] on button "button" at bounding box center [553, 223] width 8 height 8
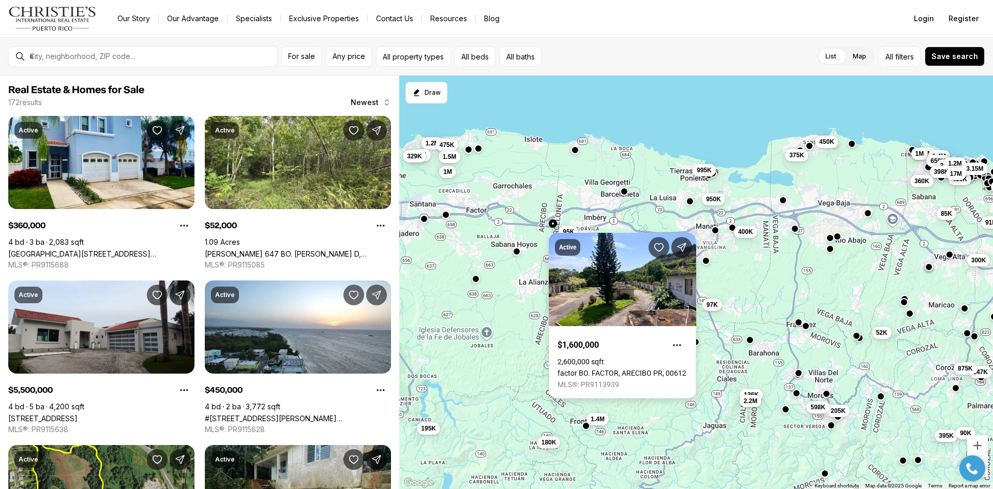
click at [627, 369] on link "factor BO. FACTOR, ARECIBO PR, 00612" at bounding box center [622, 373] width 129 height 8
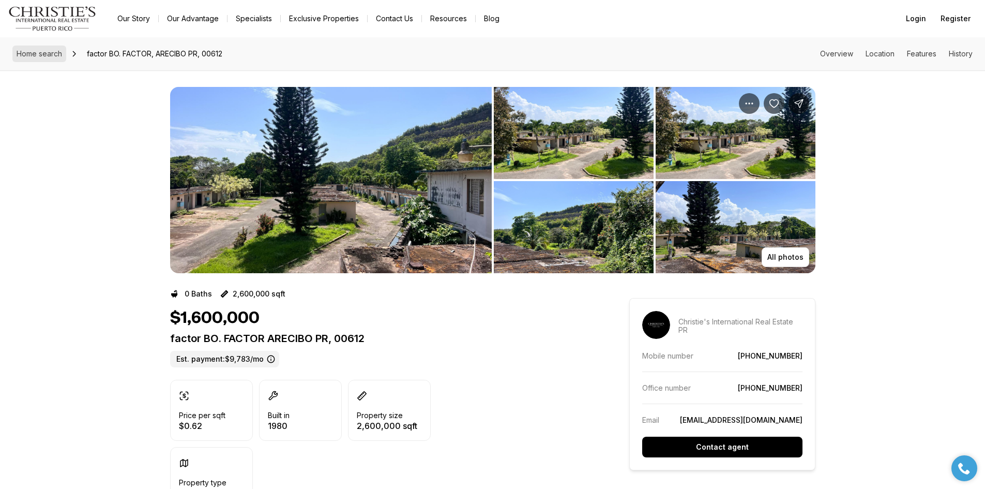
click at [33, 51] on span "Home search" at bounding box center [40, 53] width 46 height 9
